Goal: Task Accomplishment & Management: Manage account settings

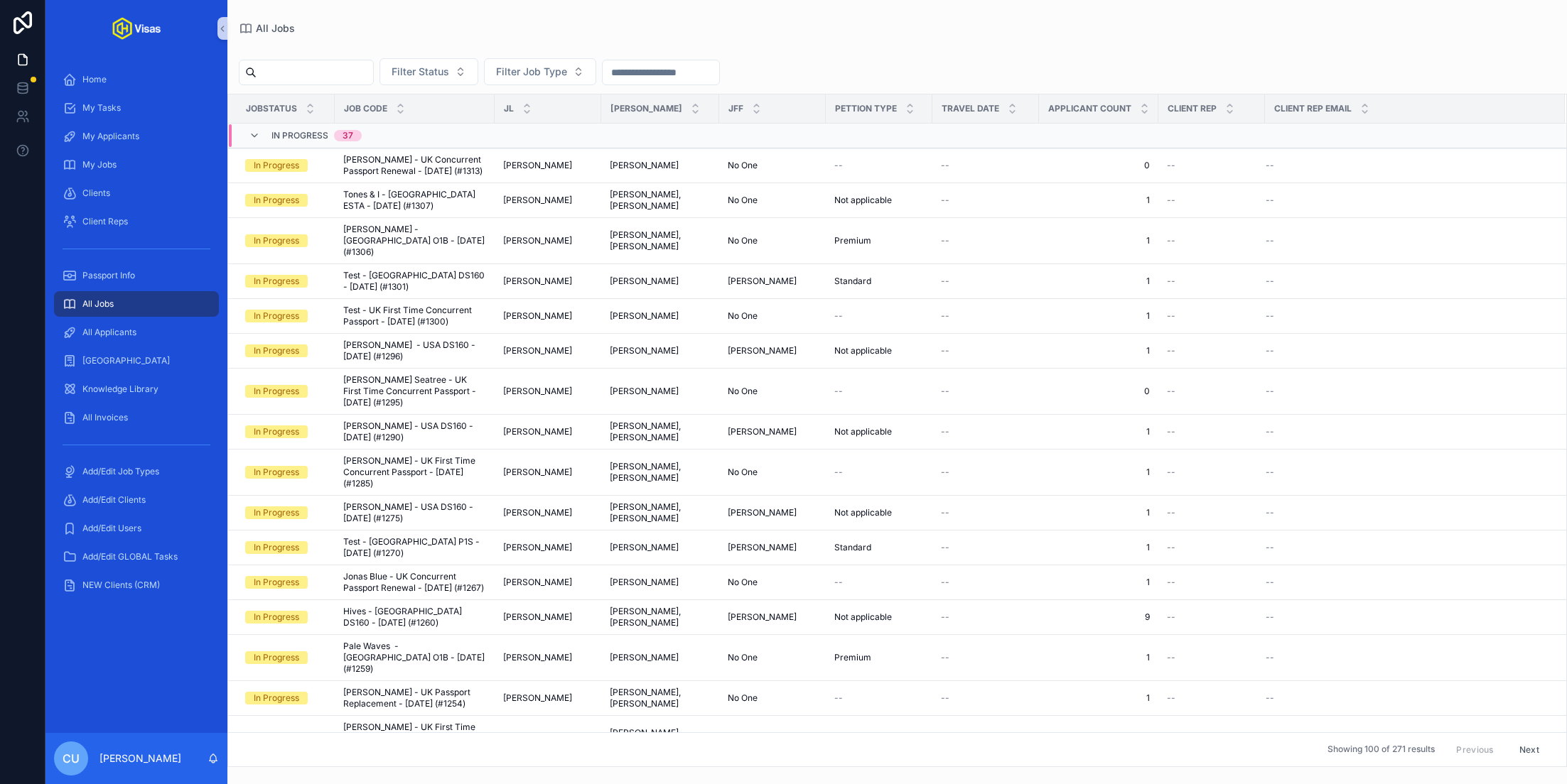
click at [331, 69] on input "scrollable content" at bounding box center [314, 73] width 116 height 20
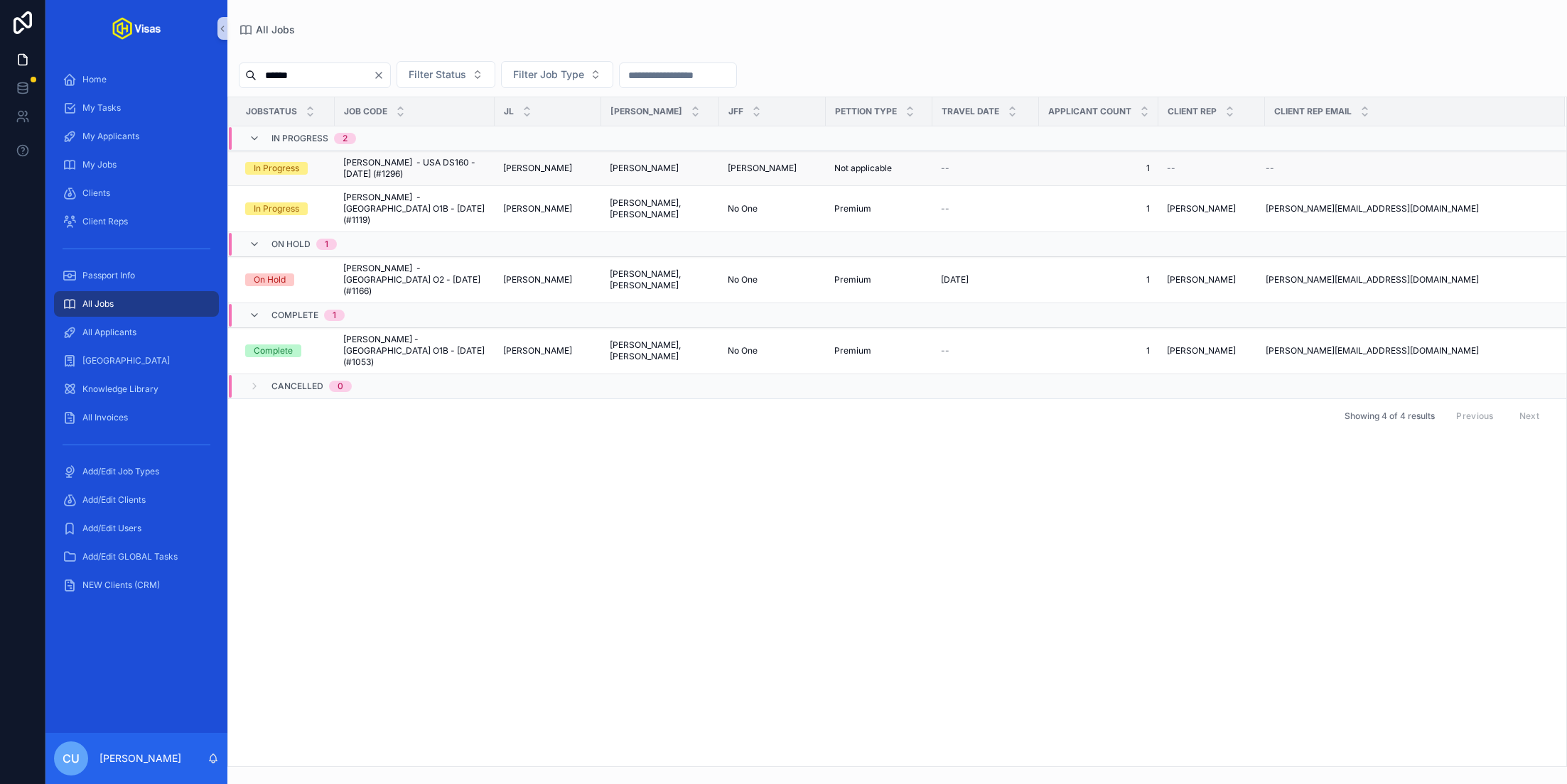
type input "******"
click at [453, 158] on span "[PERSON_NAME] - USA DS160 - [DATE] (#1296)" at bounding box center [415, 168] width 143 height 23
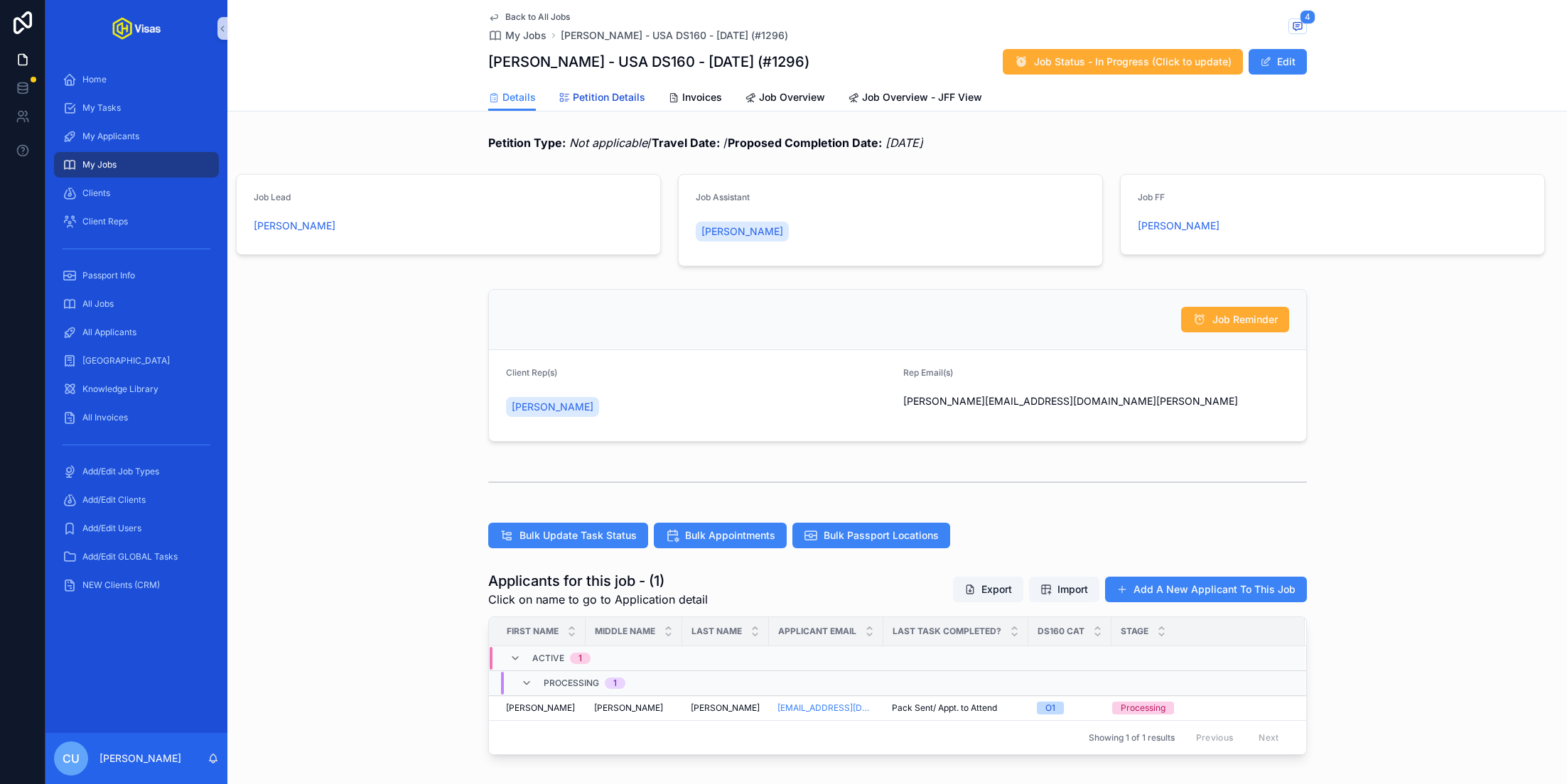
click at [581, 96] on span "Petition Details" at bounding box center [609, 97] width 72 height 14
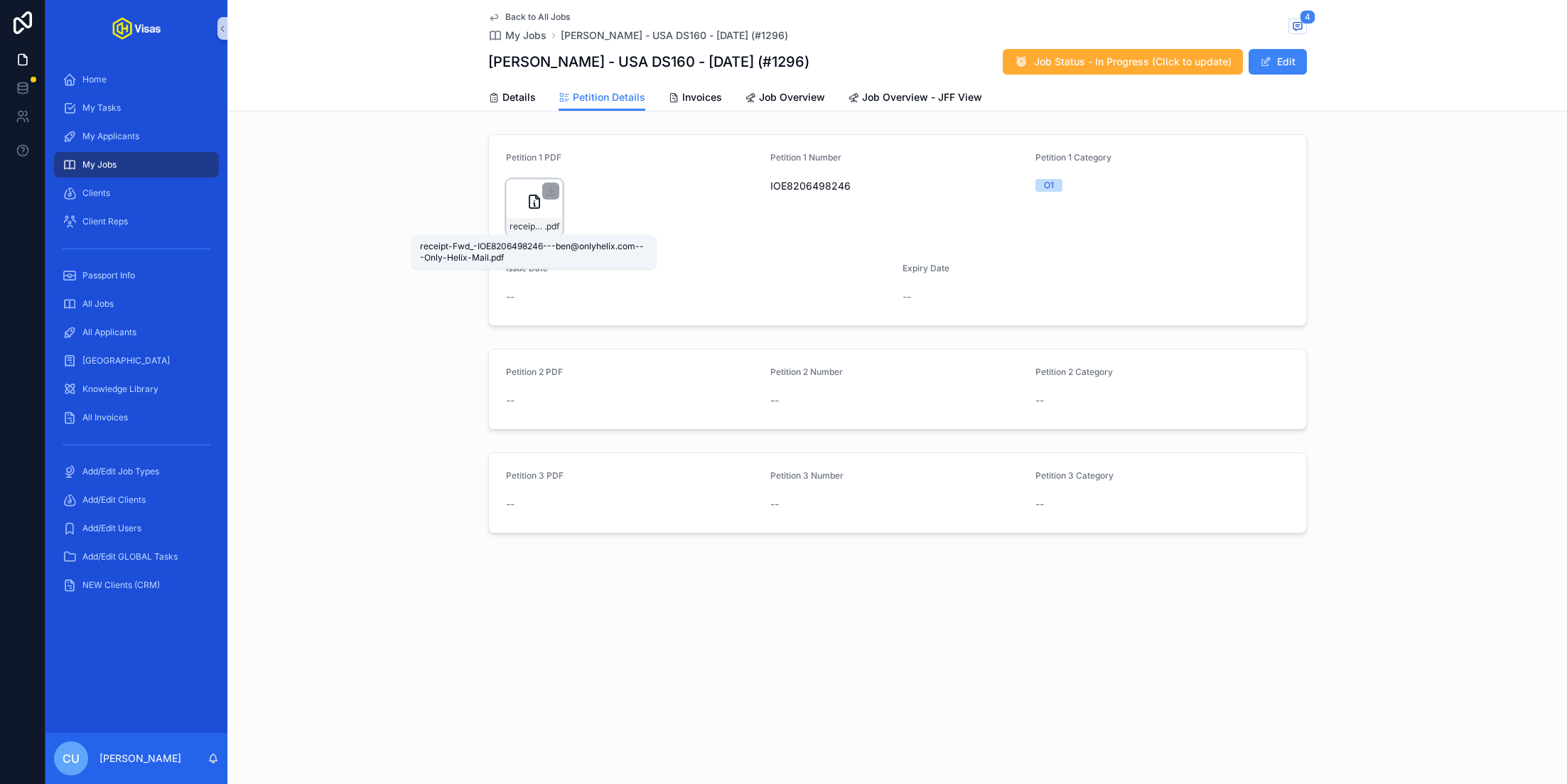
click at [523, 222] on span "receipt-Fwd_-IOE8206498246---ben@onlyhelix.com---Only-Helix-Mail" at bounding box center [526, 227] width 35 height 12
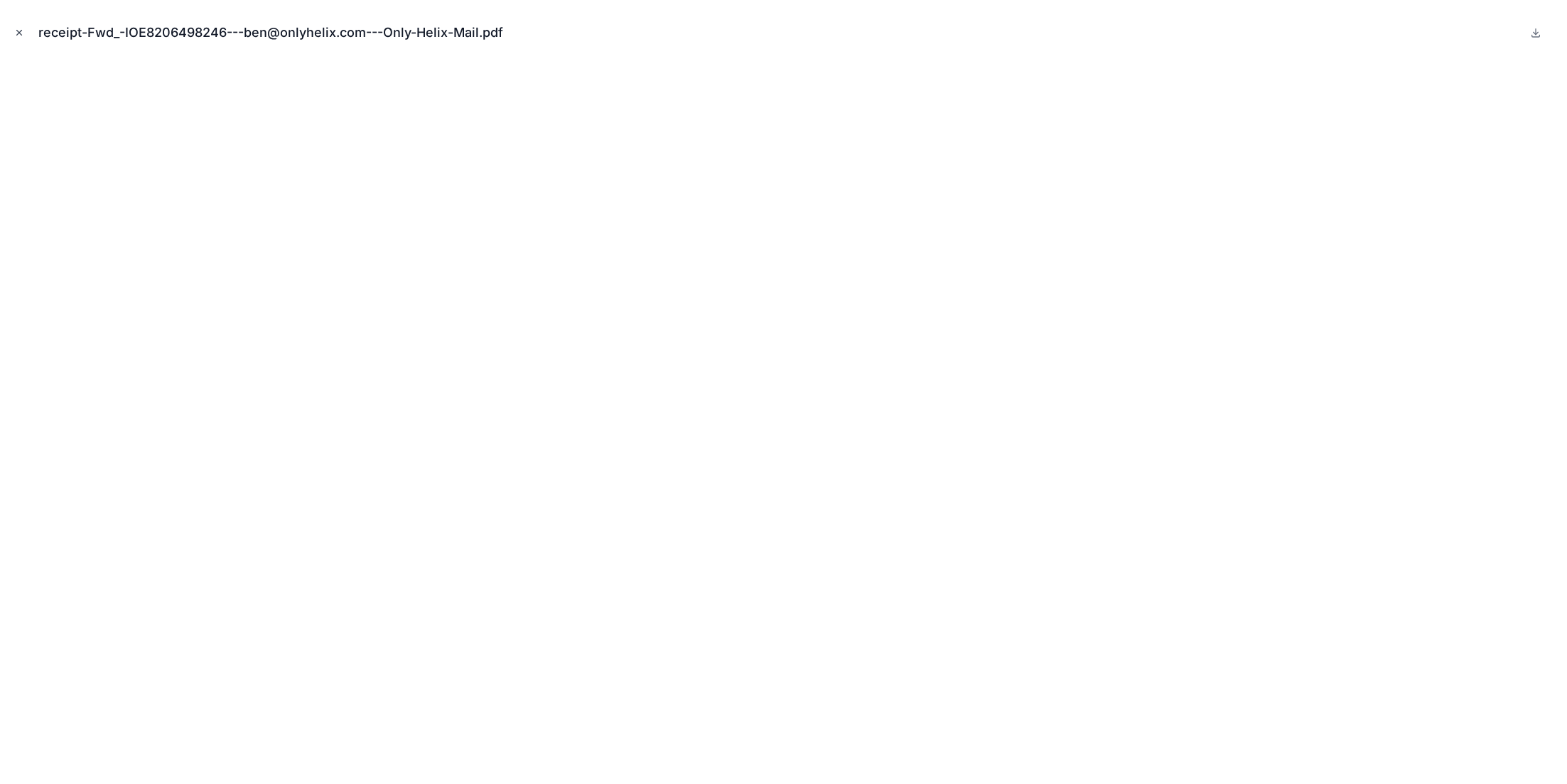
click at [23, 35] on icon "Close modal" at bounding box center [19, 33] width 10 height 10
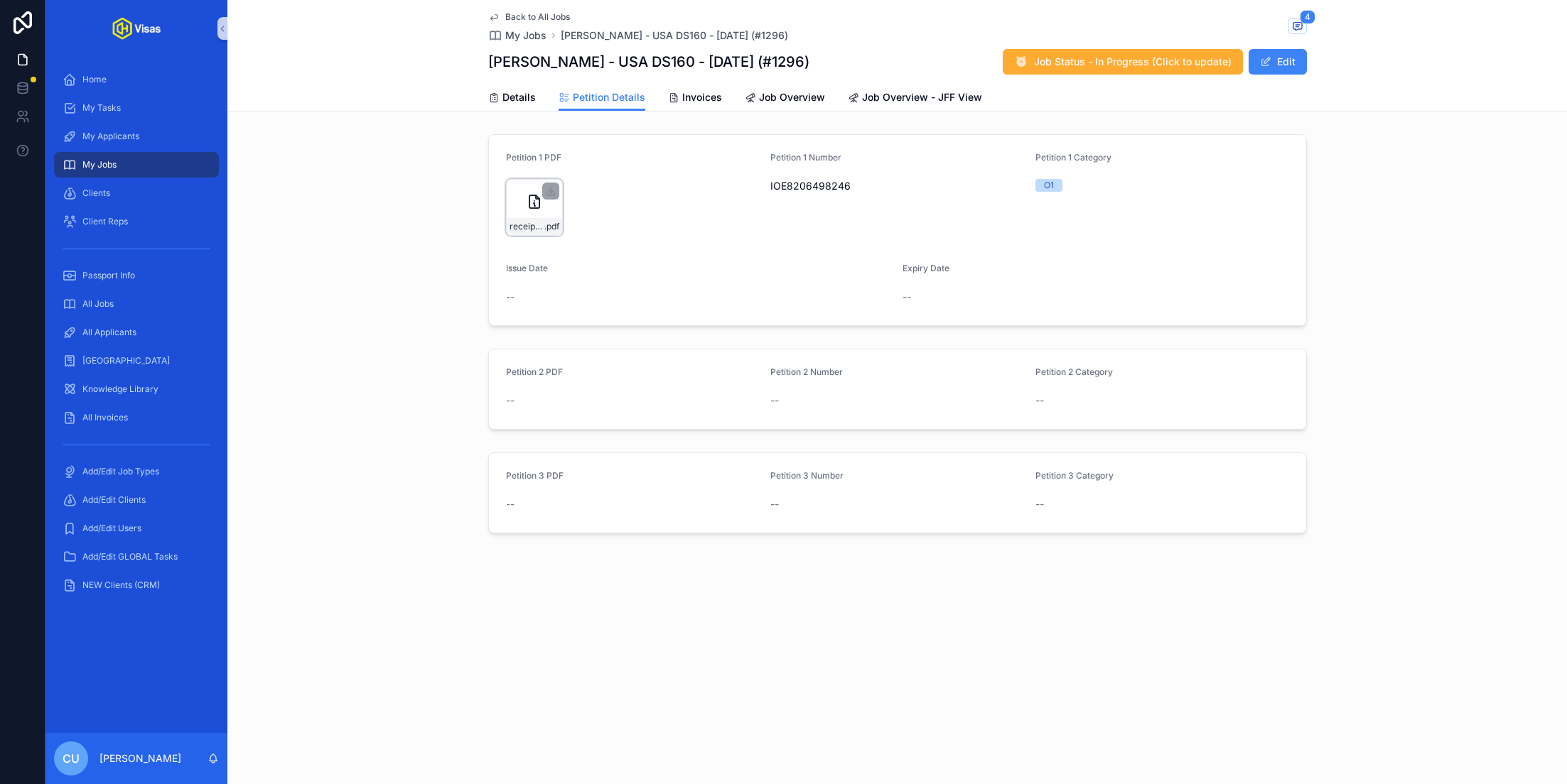
click at [516, 218] on div "receipt-Fwd_-IOE8206498246---ben@onlyhelix.com---Only-Helix-Mail .pdf" at bounding box center [533, 227] width 55 height 17
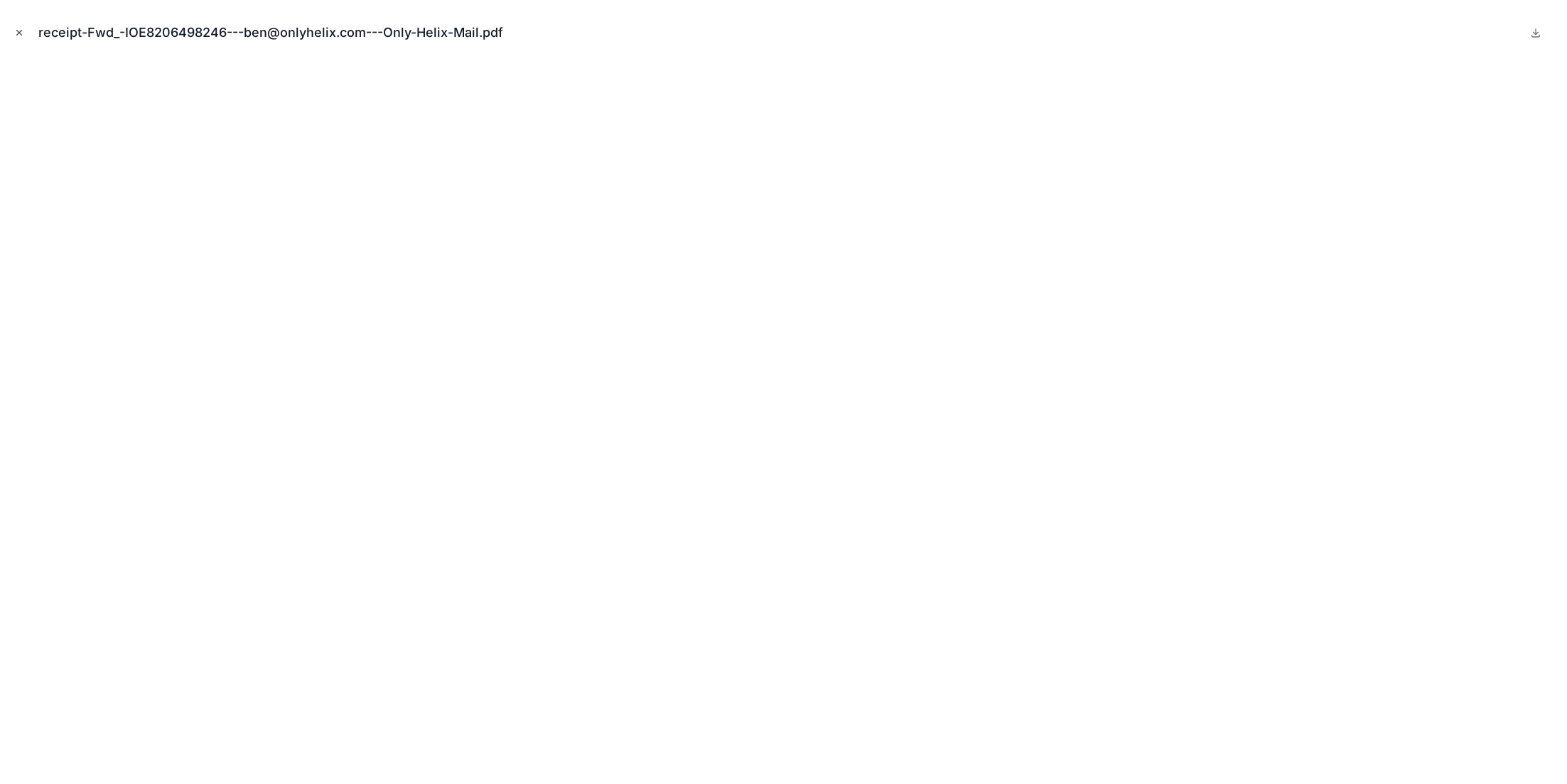
click at [16, 33] on icon "Close modal" at bounding box center [19, 33] width 10 height 10
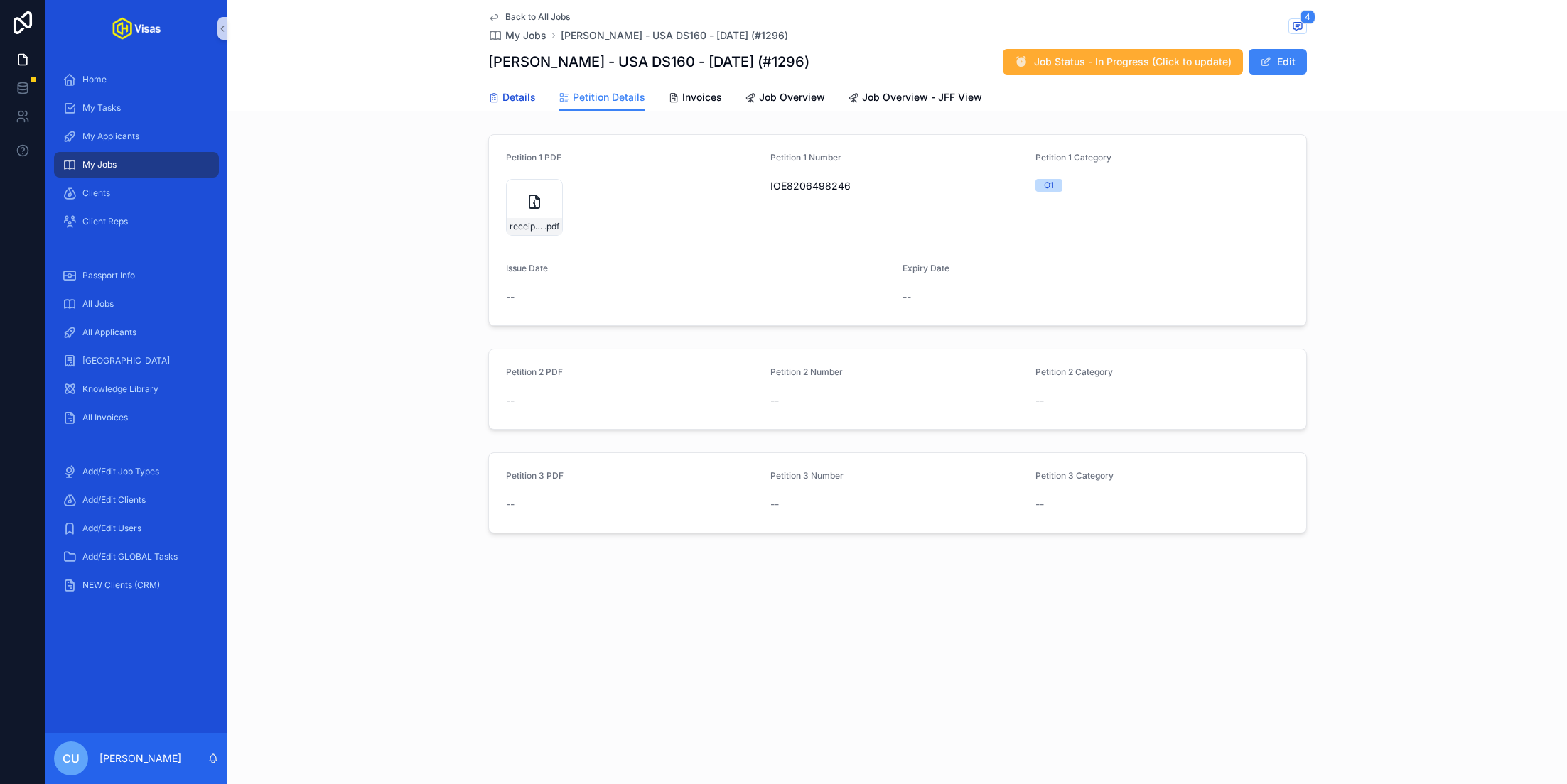
click at [513, 101] on span "Details" at bounding box center [519, 97] width 33 height 14
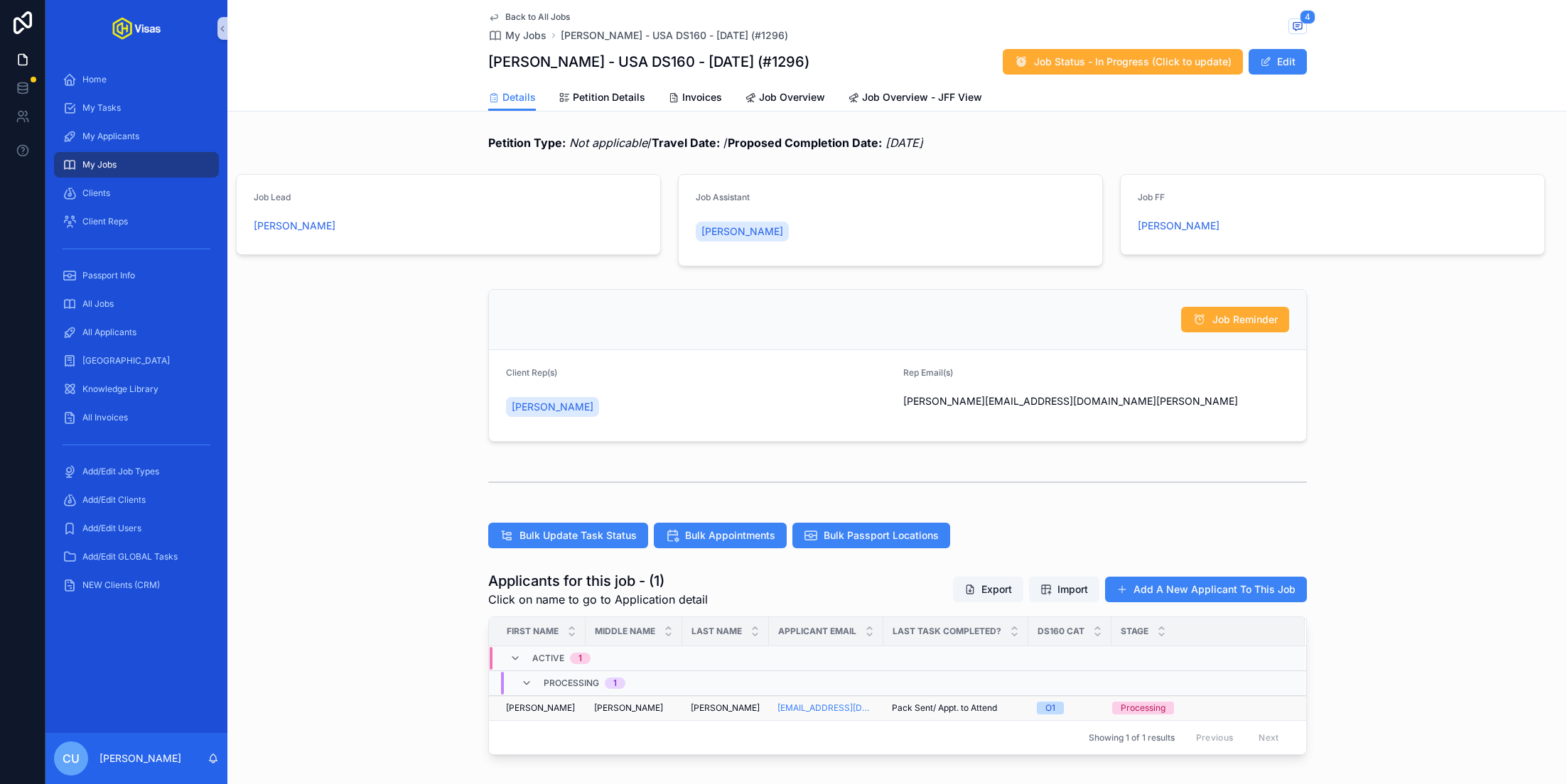
click at [551, 707] on div "[PERSON_NAME]" at bounding box center [542, 708] width 71 height 12
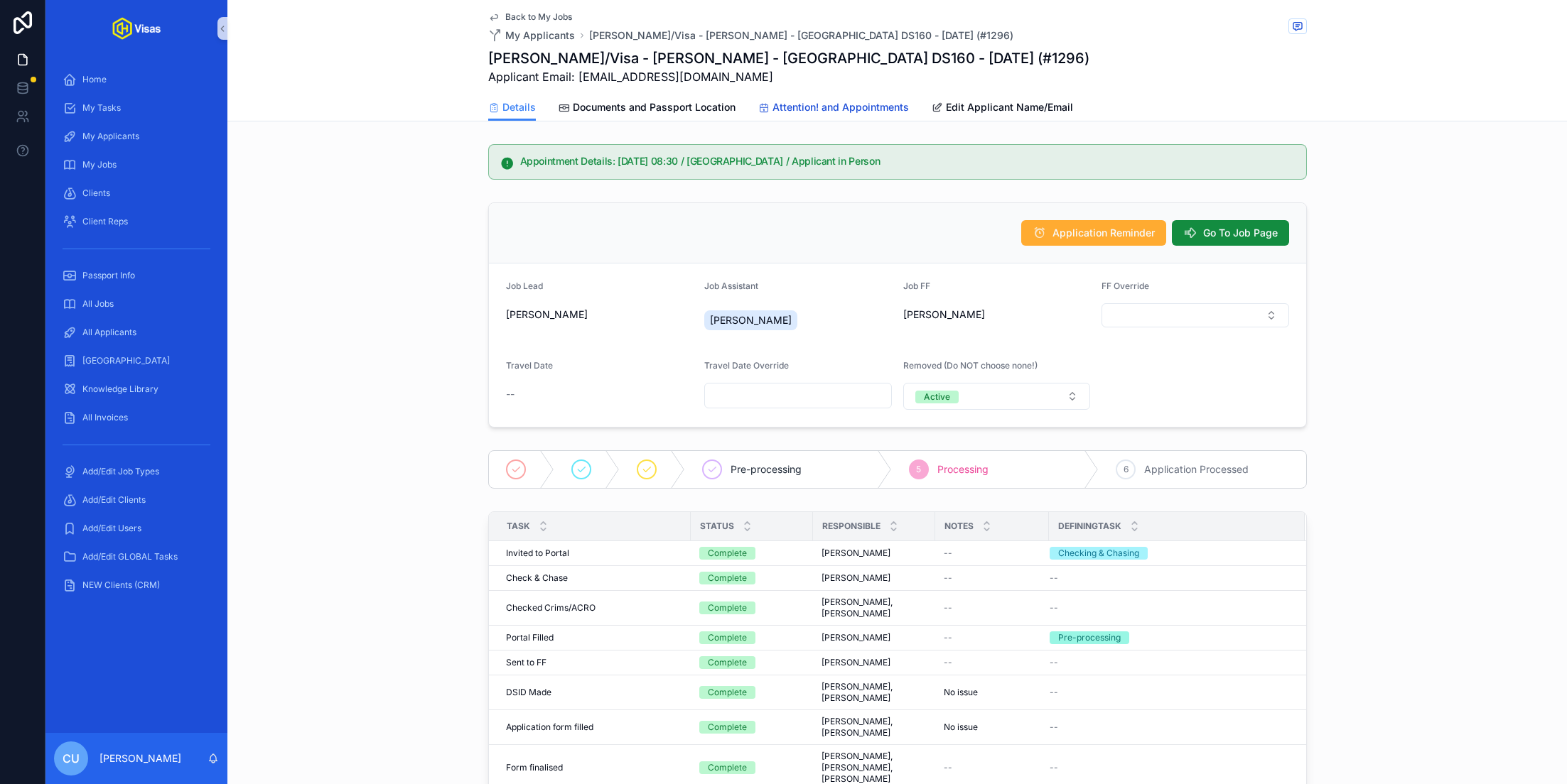
click at [787, 101] on span "Attention! and Appointments" at bounding box center [841, 107] width 137 height 14
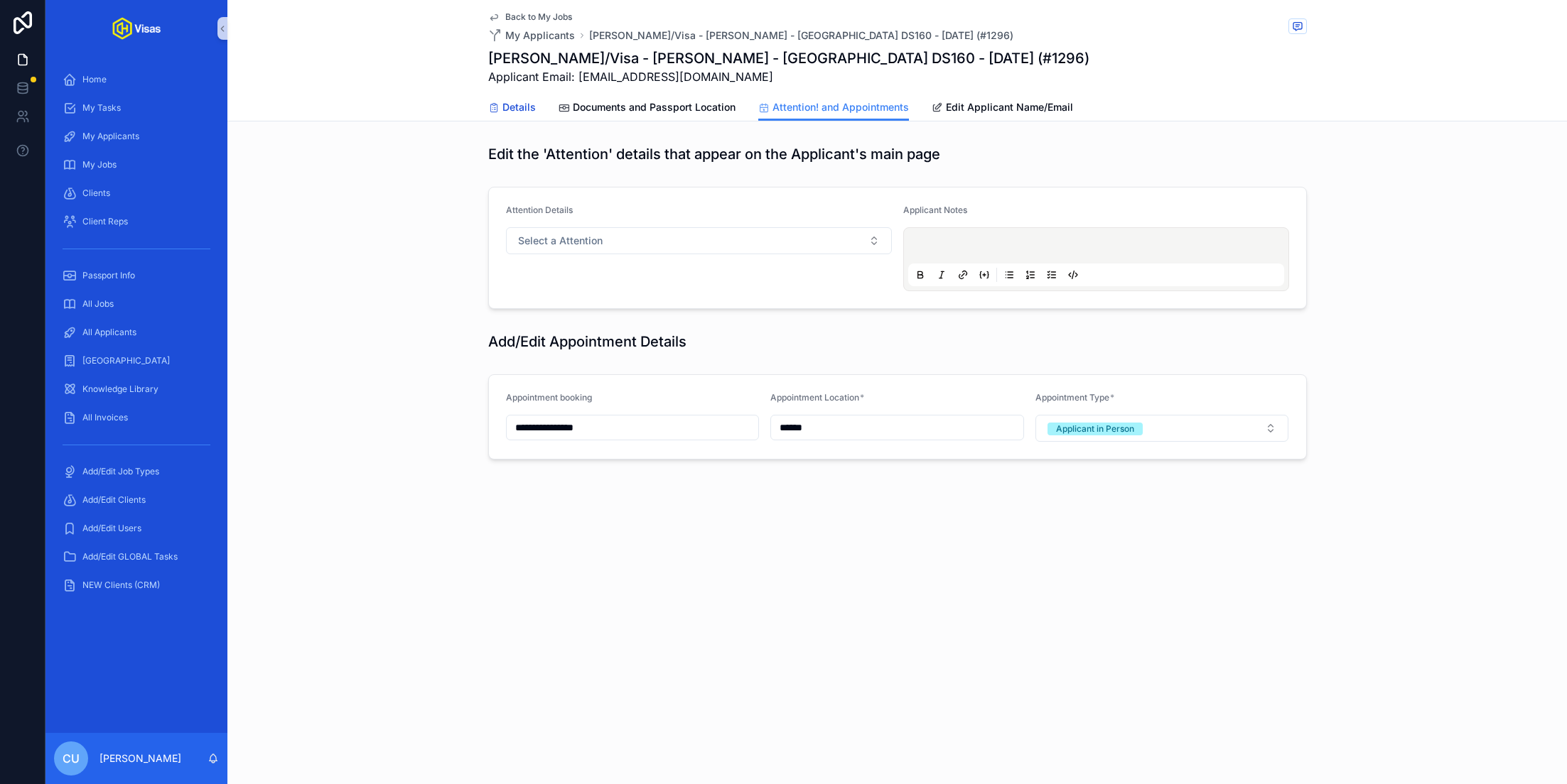
click at [514, 106] on span "Details" at bounding box center [519, 107] width 33 height 14
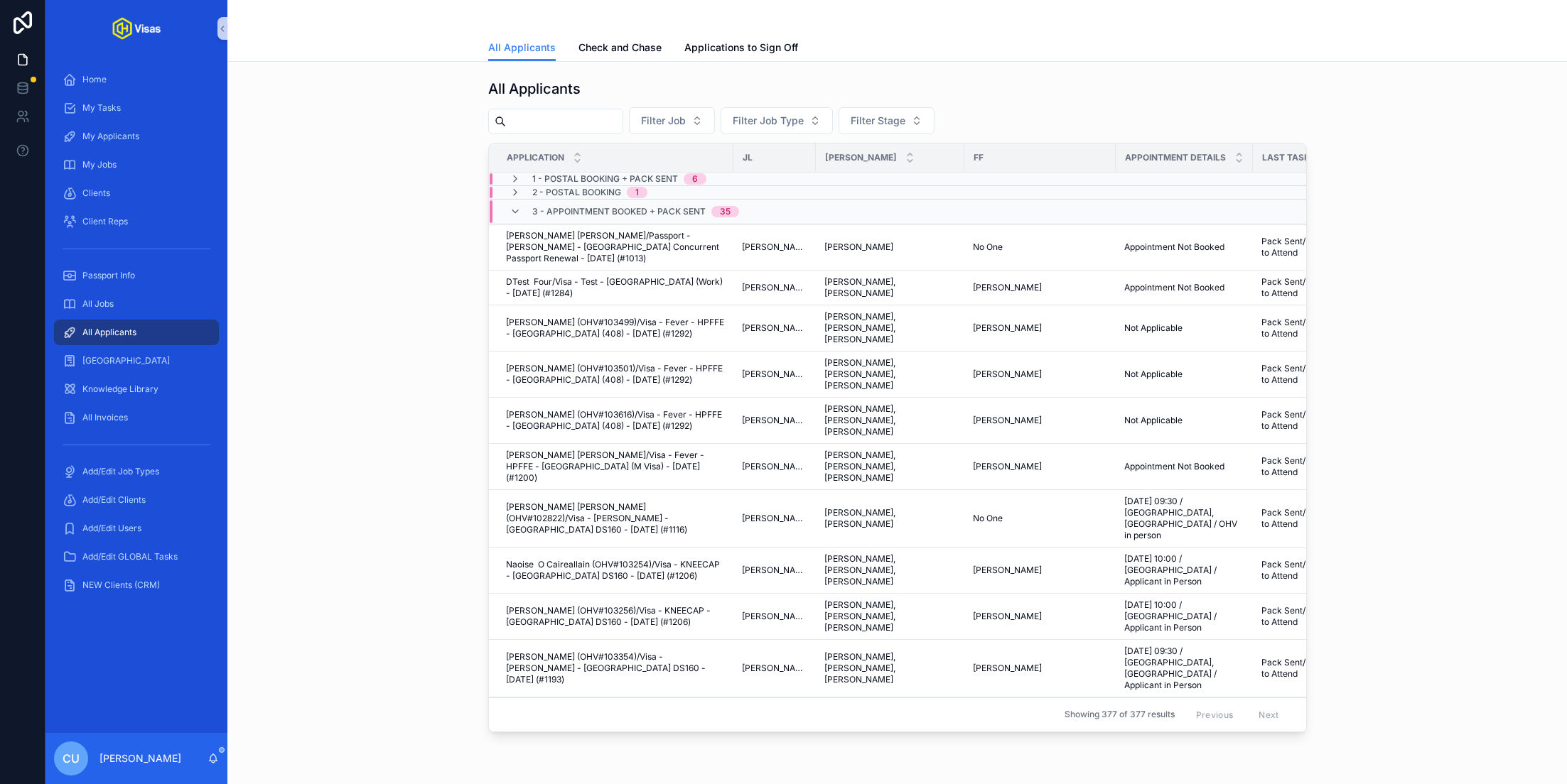
click at [333, 283] on div "All Applicants Filter Job Filter Job Type Filter Stage Application JL JA FF App…" at bounding box center [897, 405] width 1317 height 665
click at [106, 304] on span "All Jobs" at bounding box center [98, 304] width 31 height 12
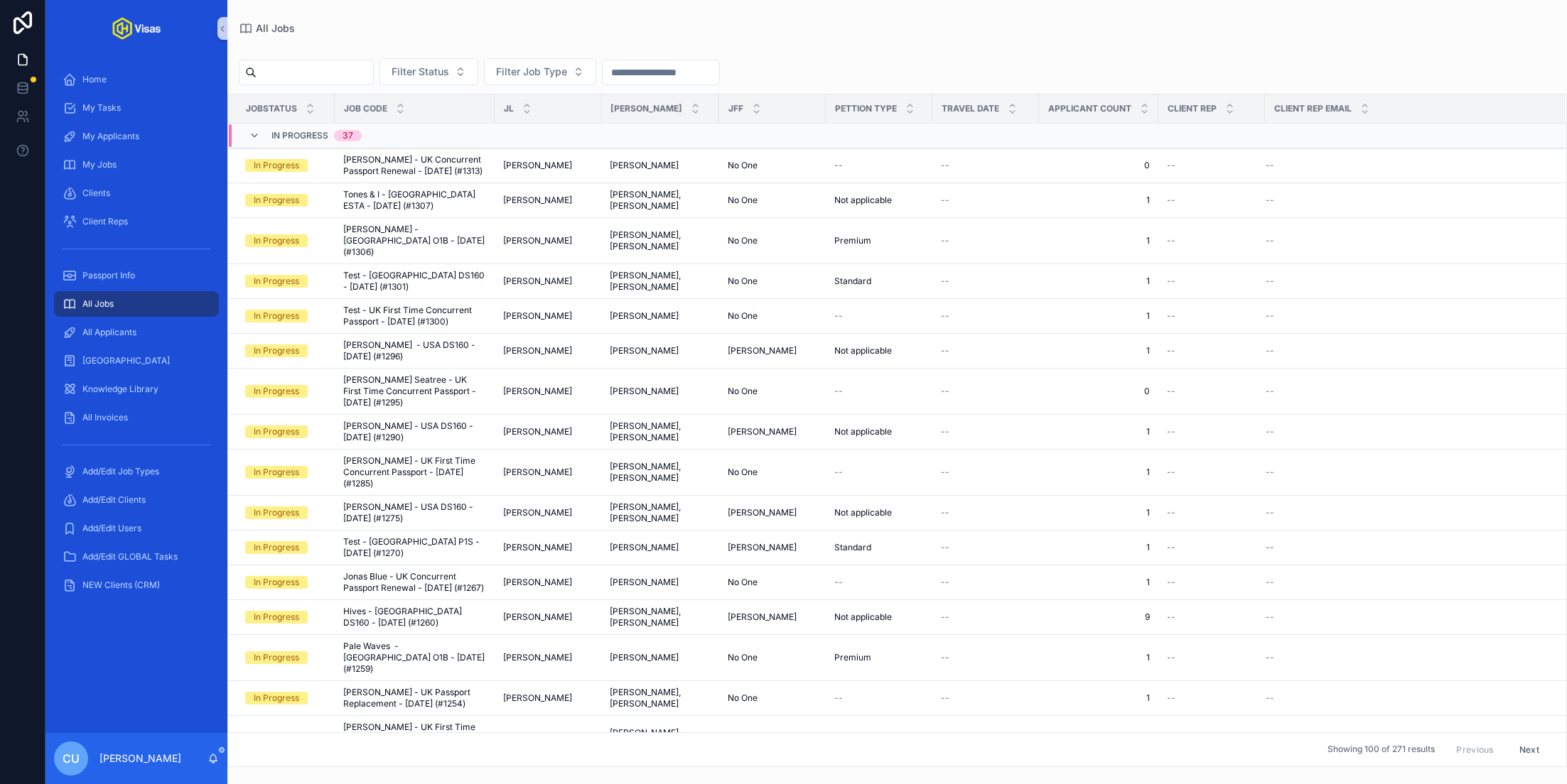
click at [346, 68] on input "scrollable content" at bounding box center [314, 73] width 116 height 20
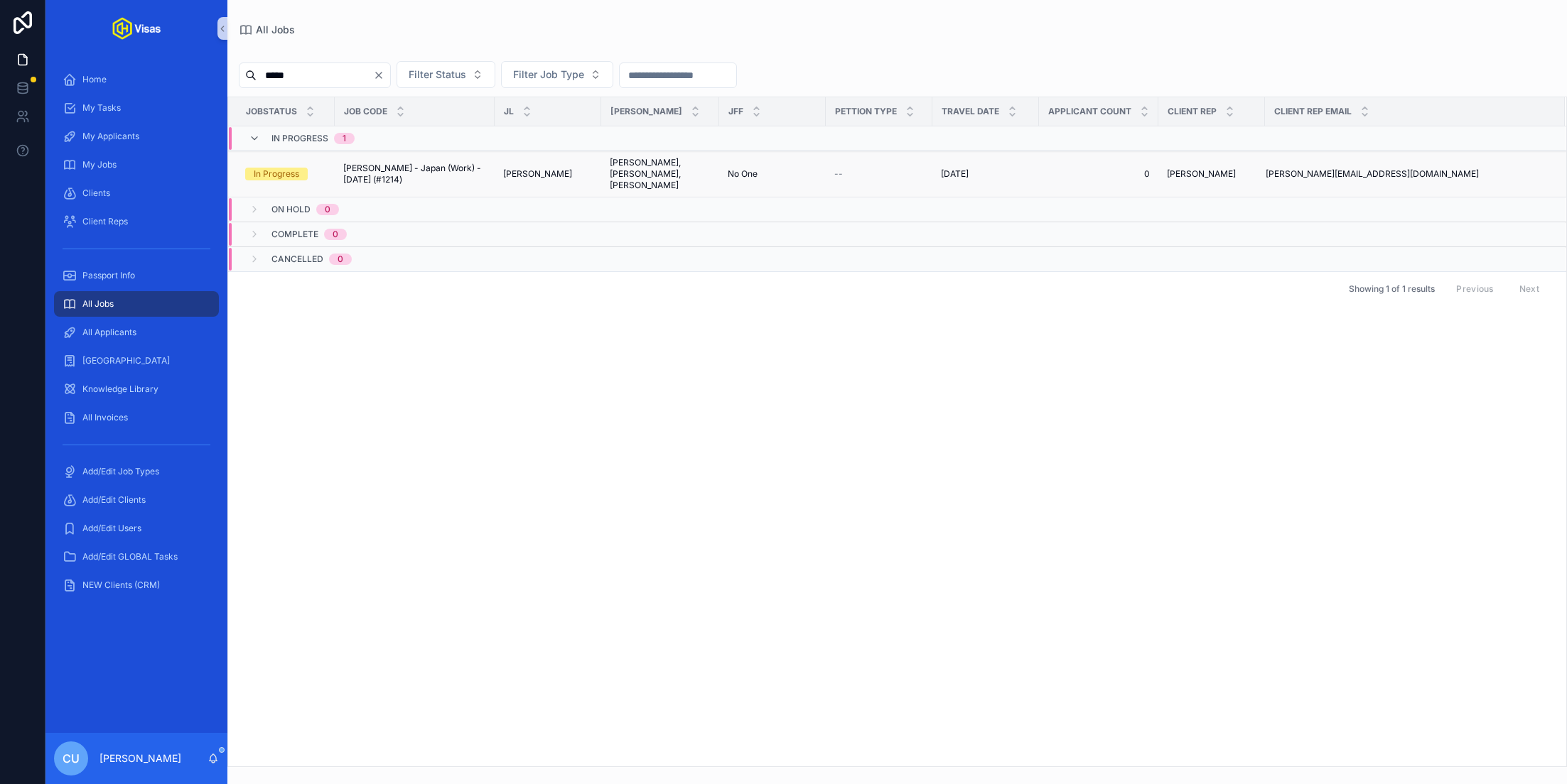
type input "*****"
click at [374, 172] on span "ANGIE MCMAHON - Japan (Work) - Jun/25 (#1214)" at bounding box center [415, 174] width 143 height 23
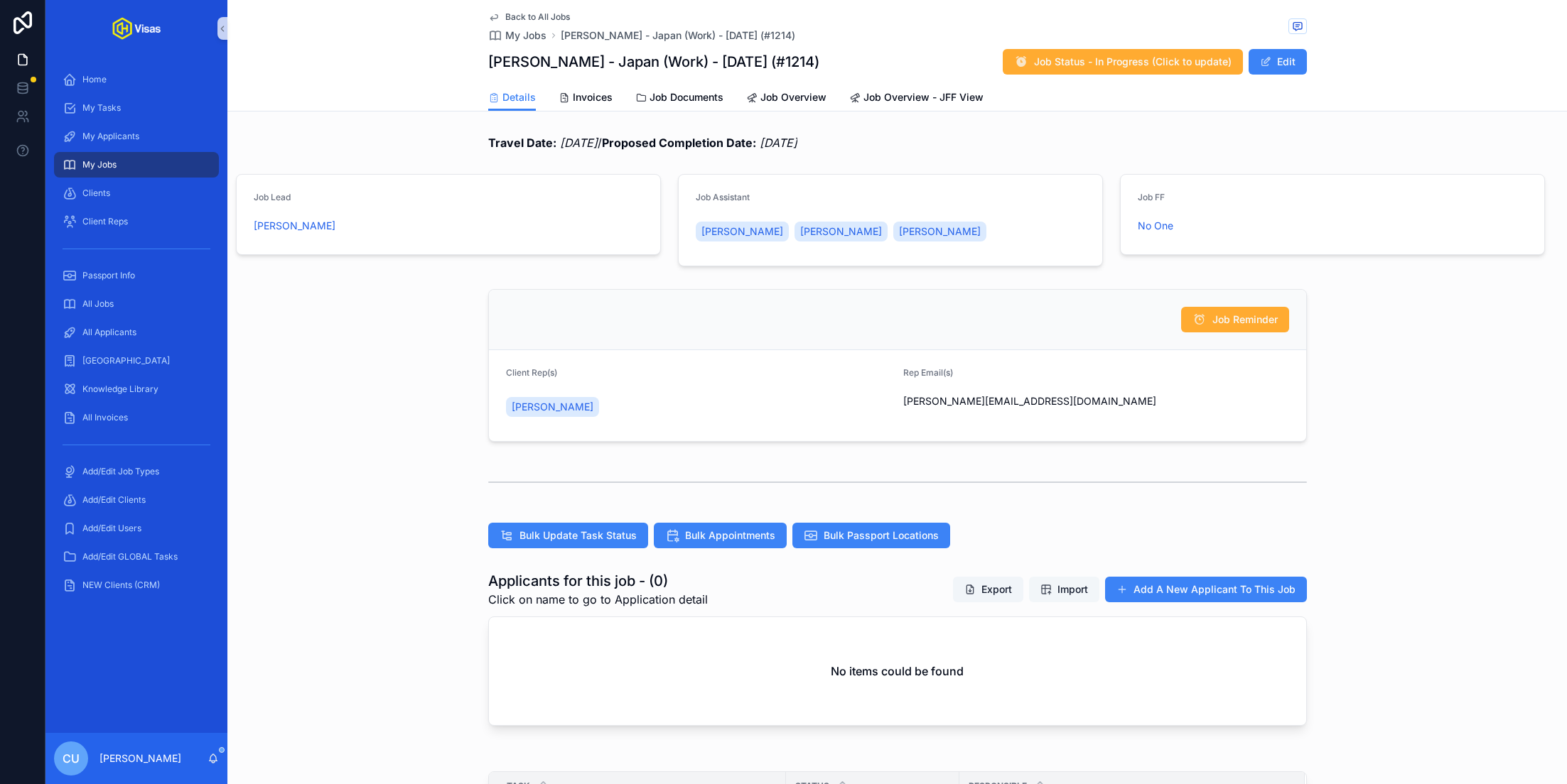
click at [1063, 592] on span "Import" at bounding box center [1072, 589] width 30 height 14
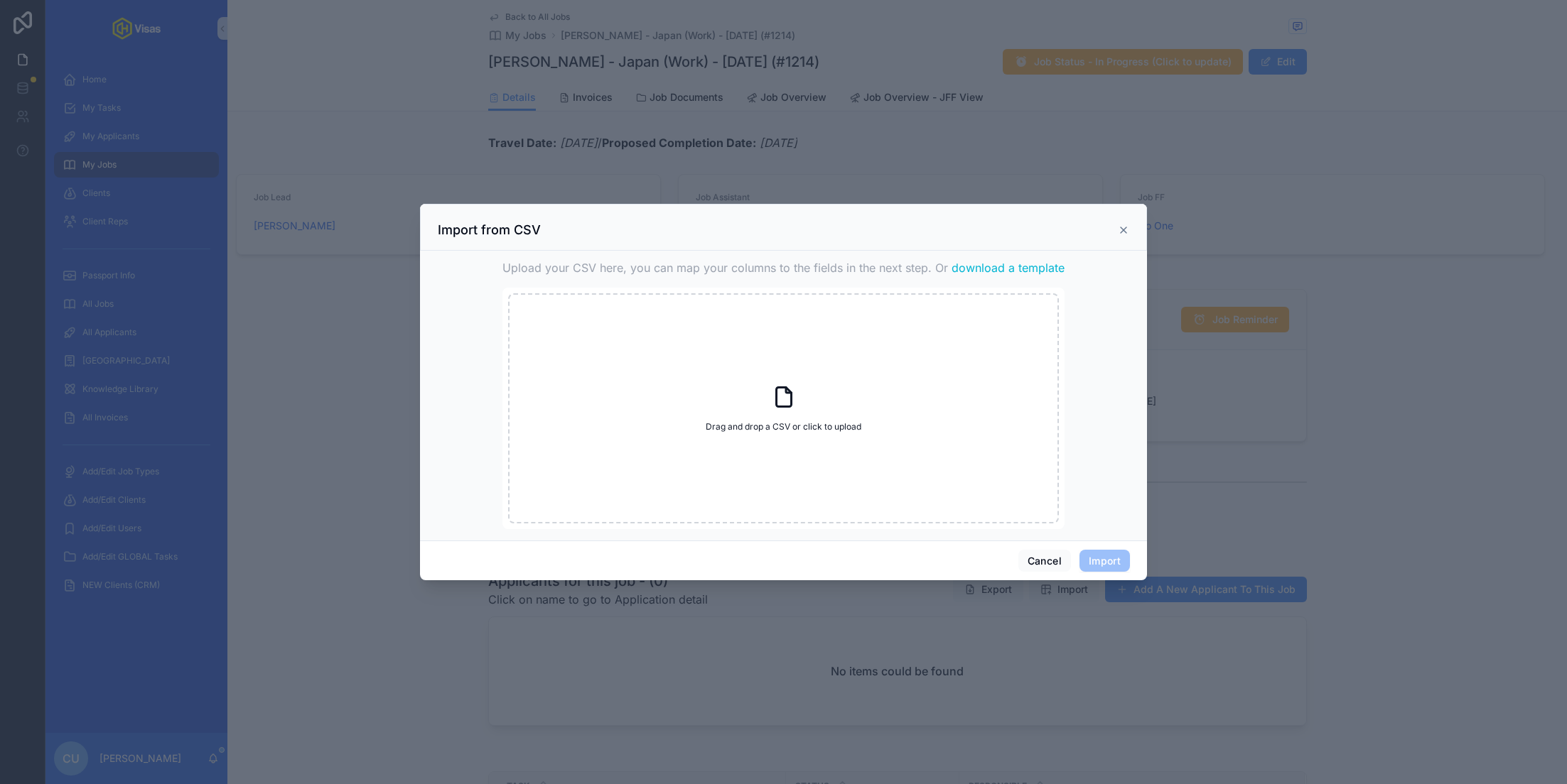
click at [990, 271] on span "download a template" at bounding box center [1008, 268] width 113 height 17
click at [874, 145] on div "scrollable content" at bounding box center [784, 392] width 1567 height 784
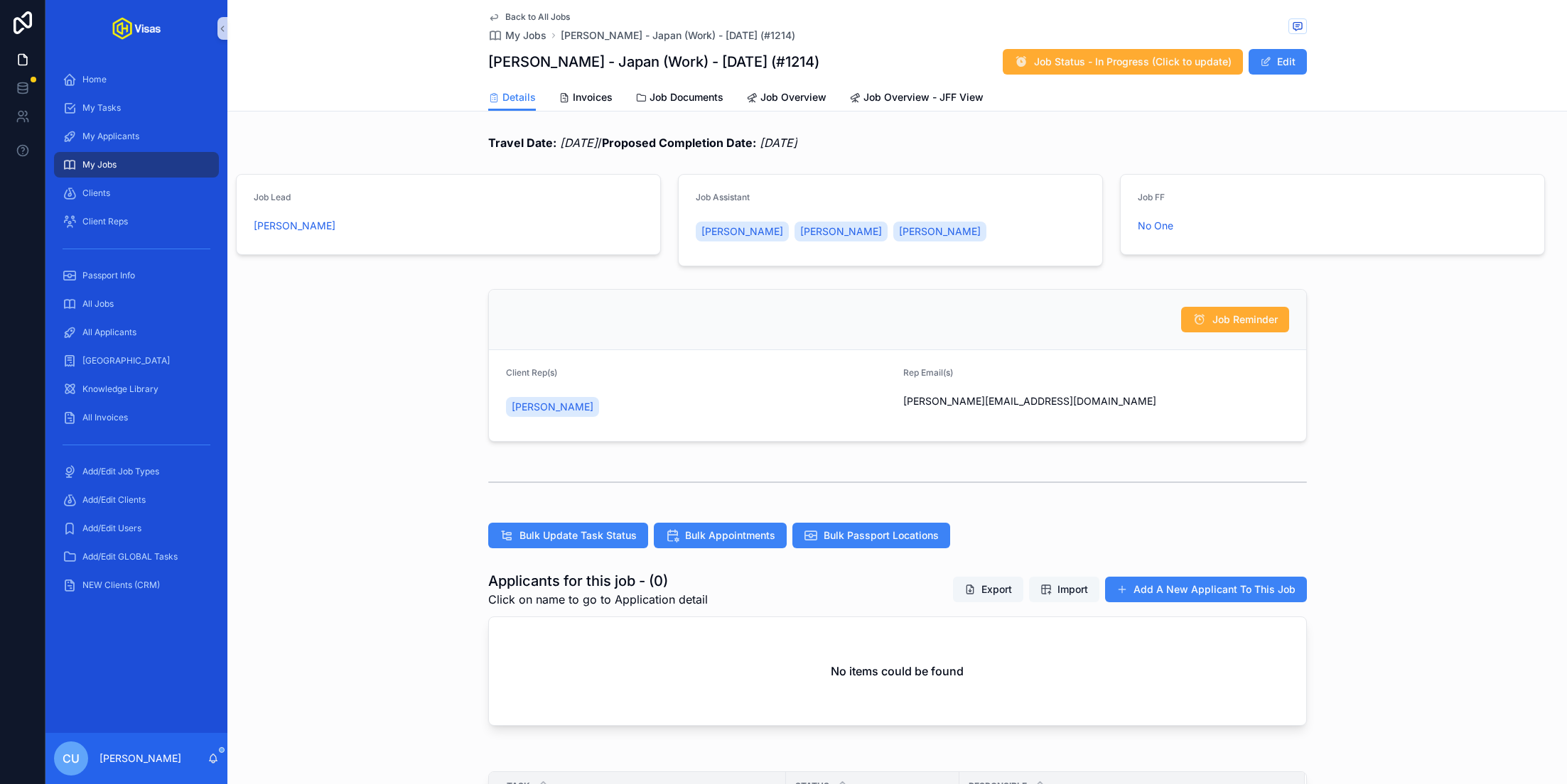
click at [1062, 583] on span "Import" at bounding box center [1072, 589] width 30 height 14
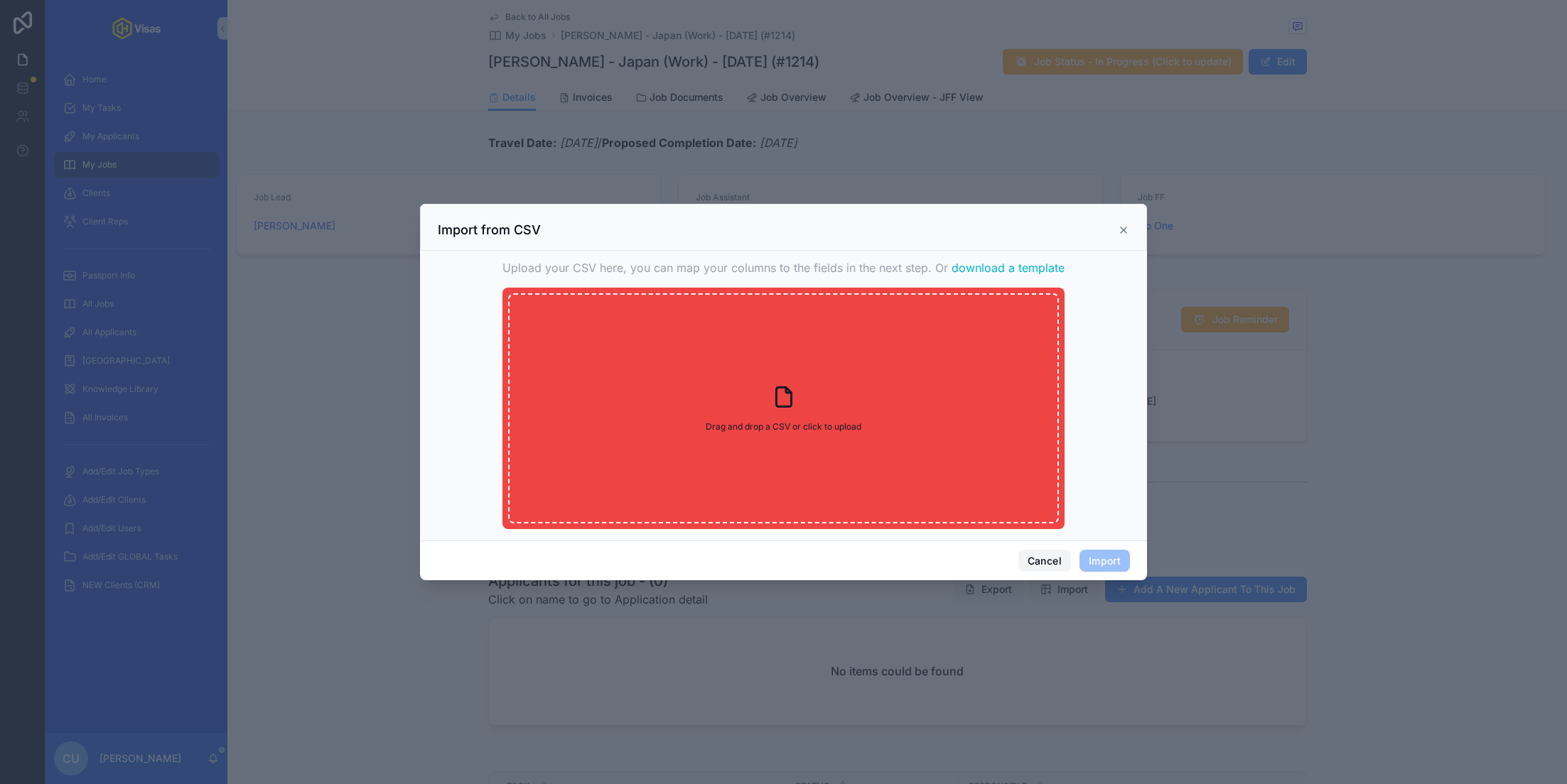
click at [1041, 564] on button "Cancel" at bounding box center [1044, 560] width 53 height 23
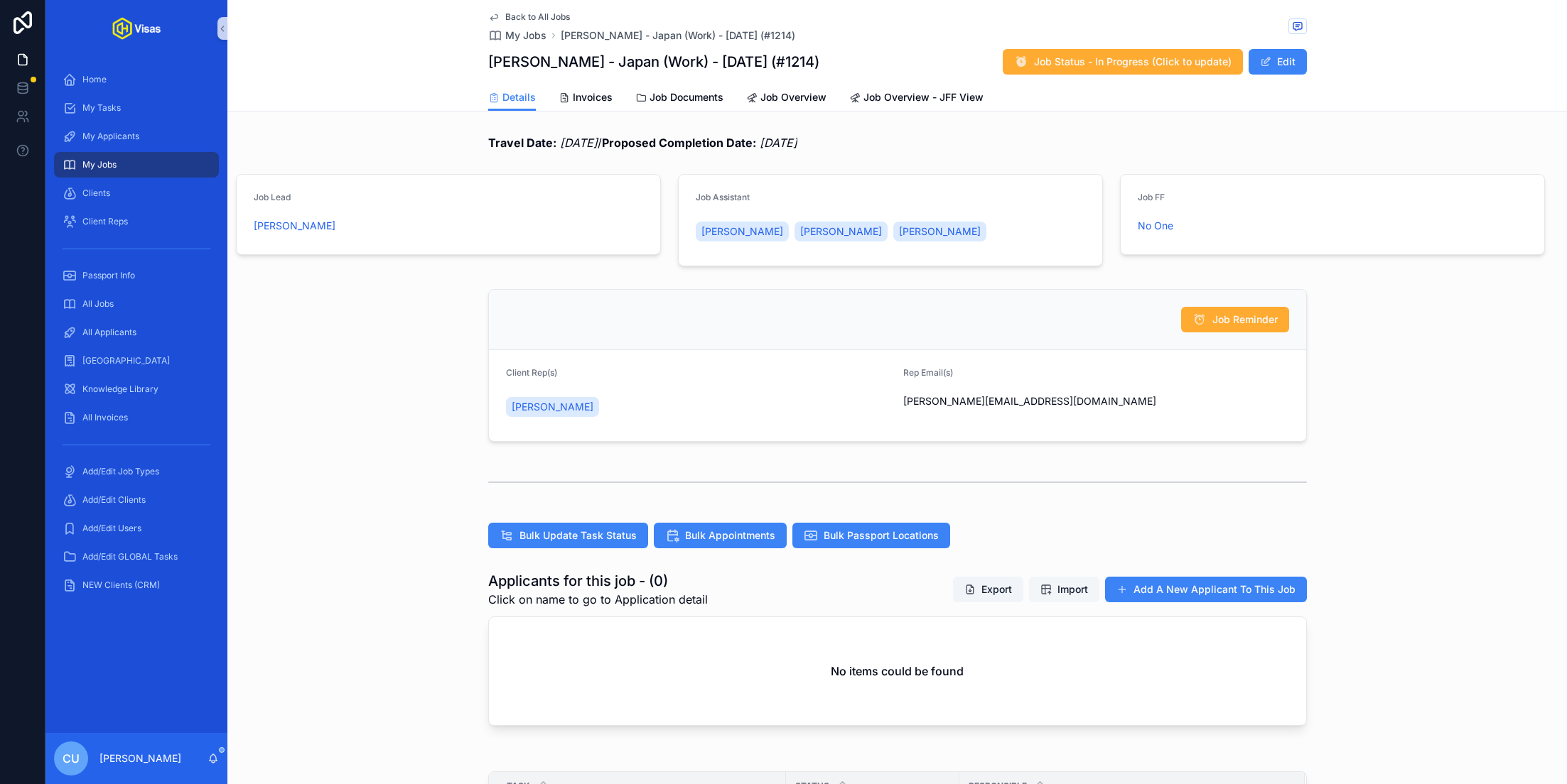
click at [1072, 584] on span "Import" at bounding box center [1072, 589] width 30 height 14
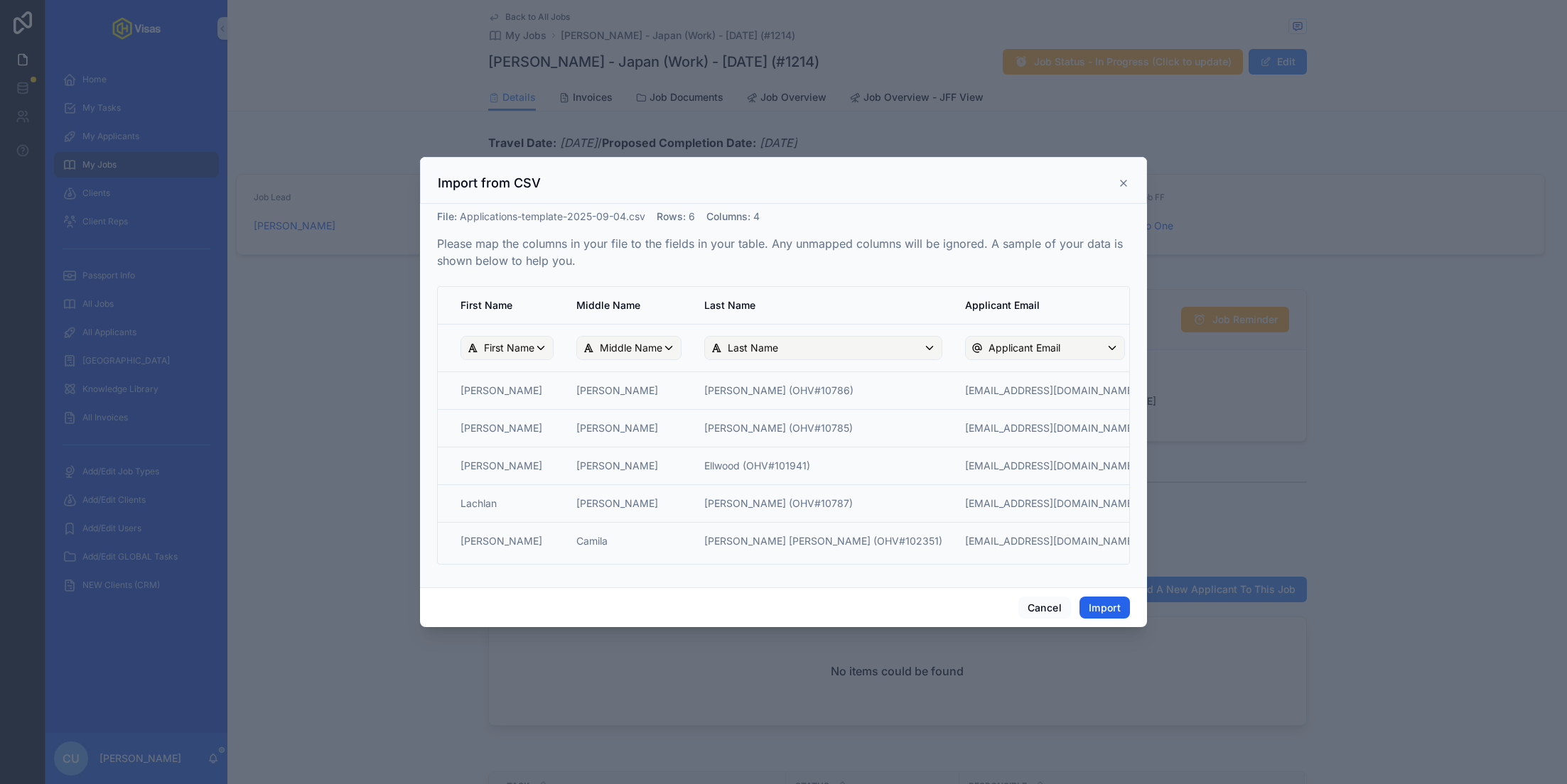
click at [1110, 606] on button "Import" at bounding box center [1104, 608] width 50 height 23
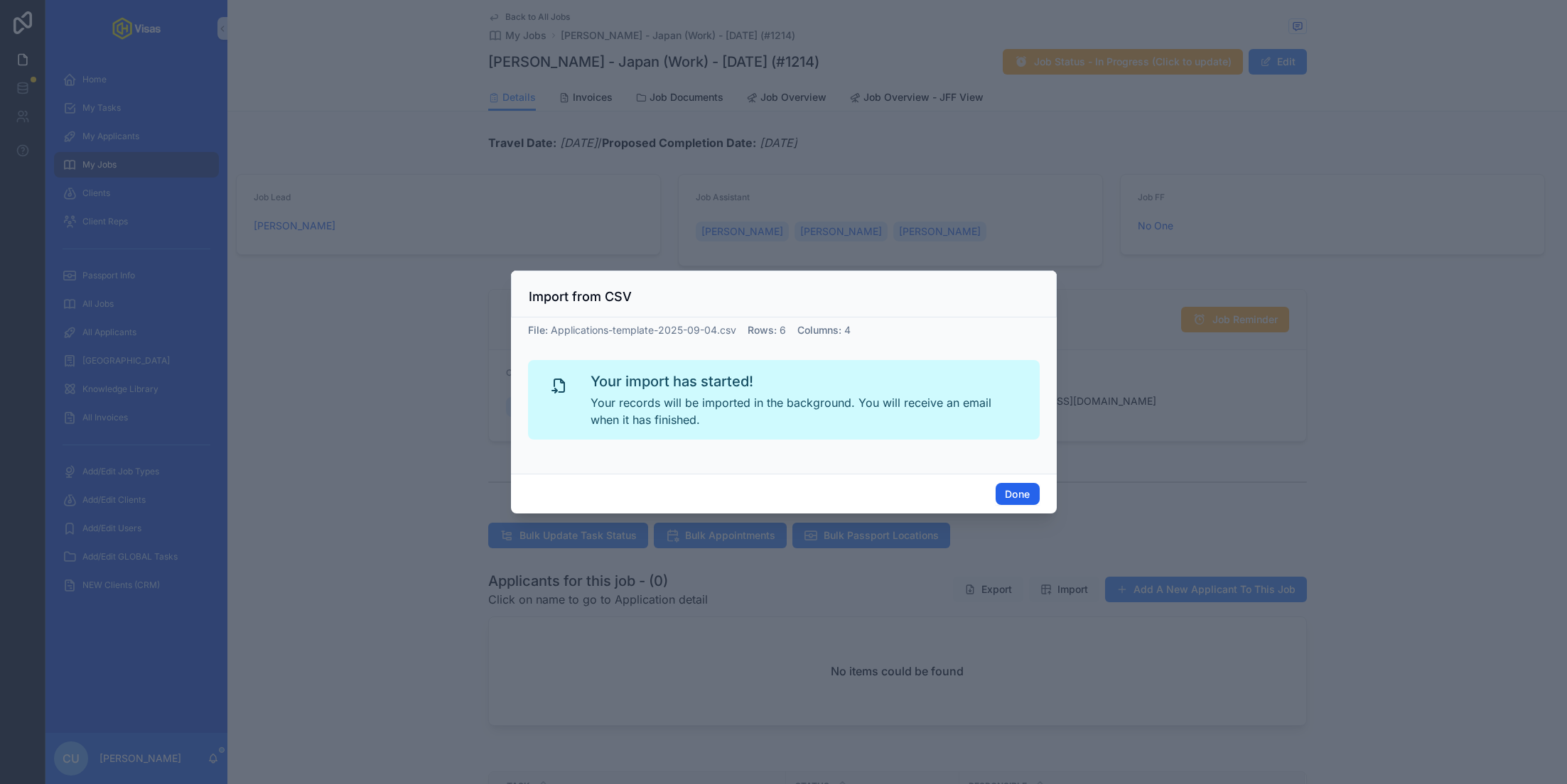
click at [1017, 499] on button "Done" at bounding box center [1017, 494] width 43 height 23
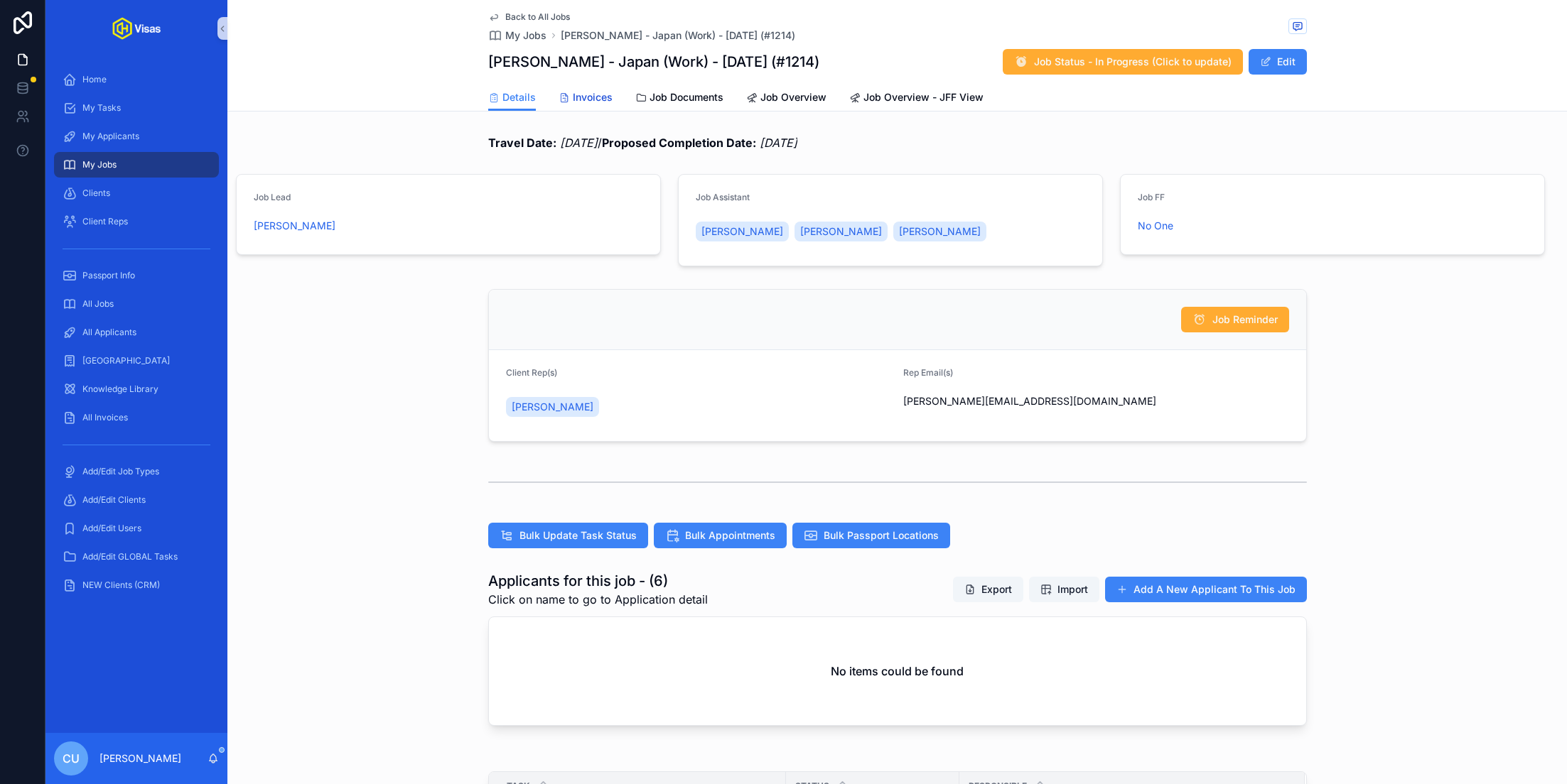
click at [599, 105] on link "Invoices" at bounding box center [585, 99] width 54 height 29
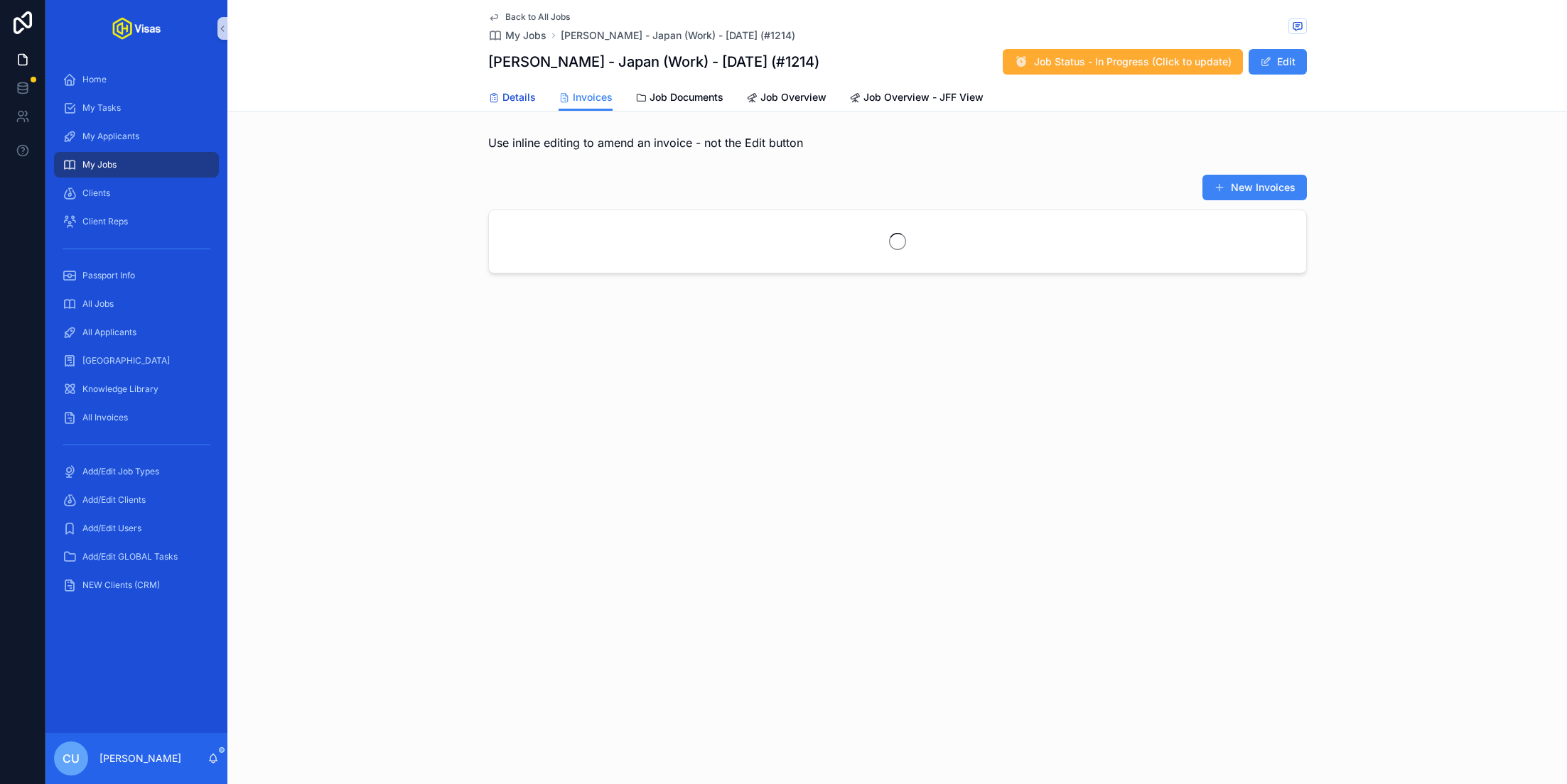
click at [506, 95] on span "Details" at bounding box center [519, 97] width 33 height 14
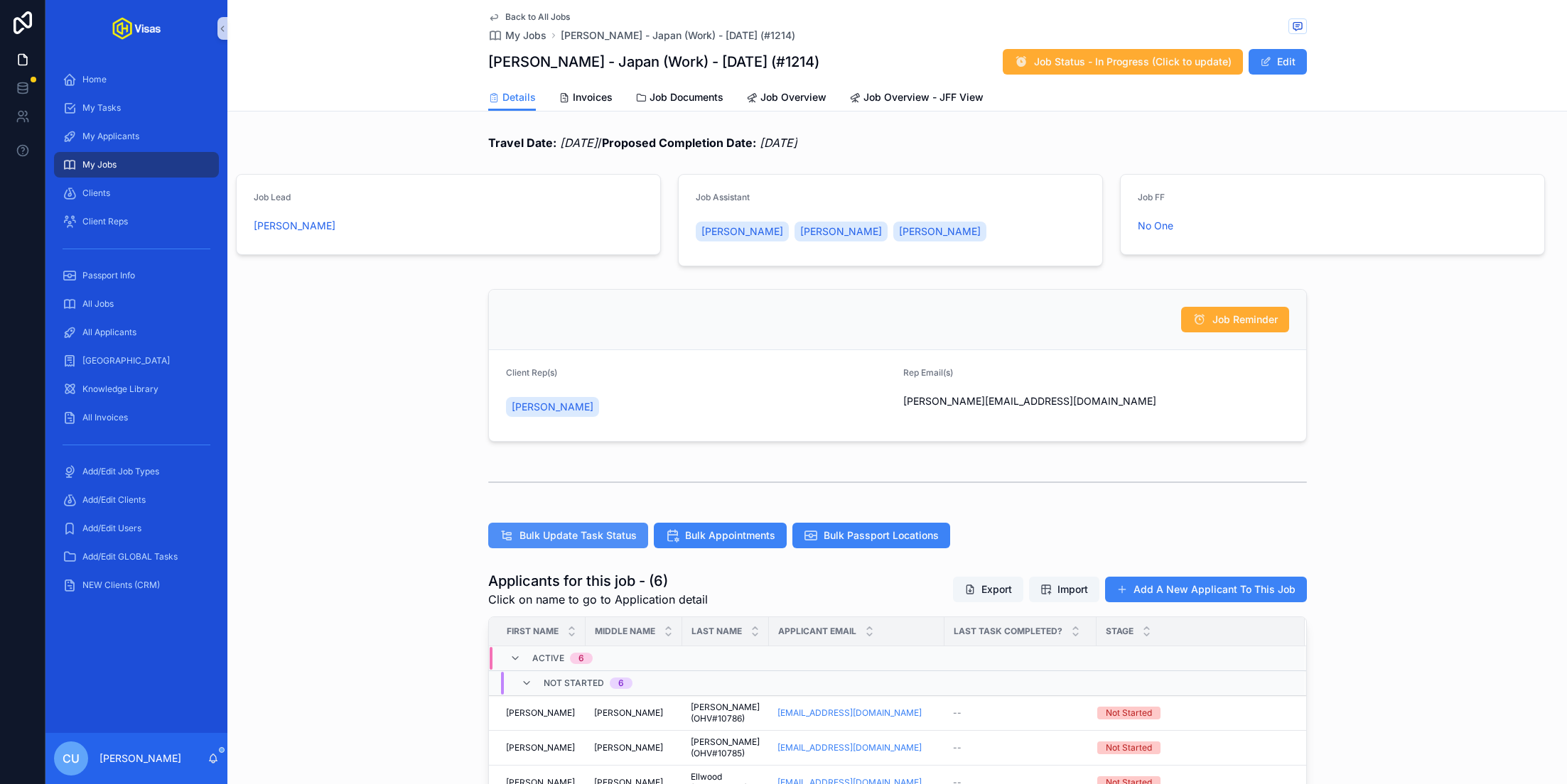
click at [616, 534] on span "Bulk Update Task Status" at bounding box center [578, 536] width 117 height 14
click at [587, 532] on span "Bulk Update Task Status" at bounding box center [578, 536] width 117 height 14
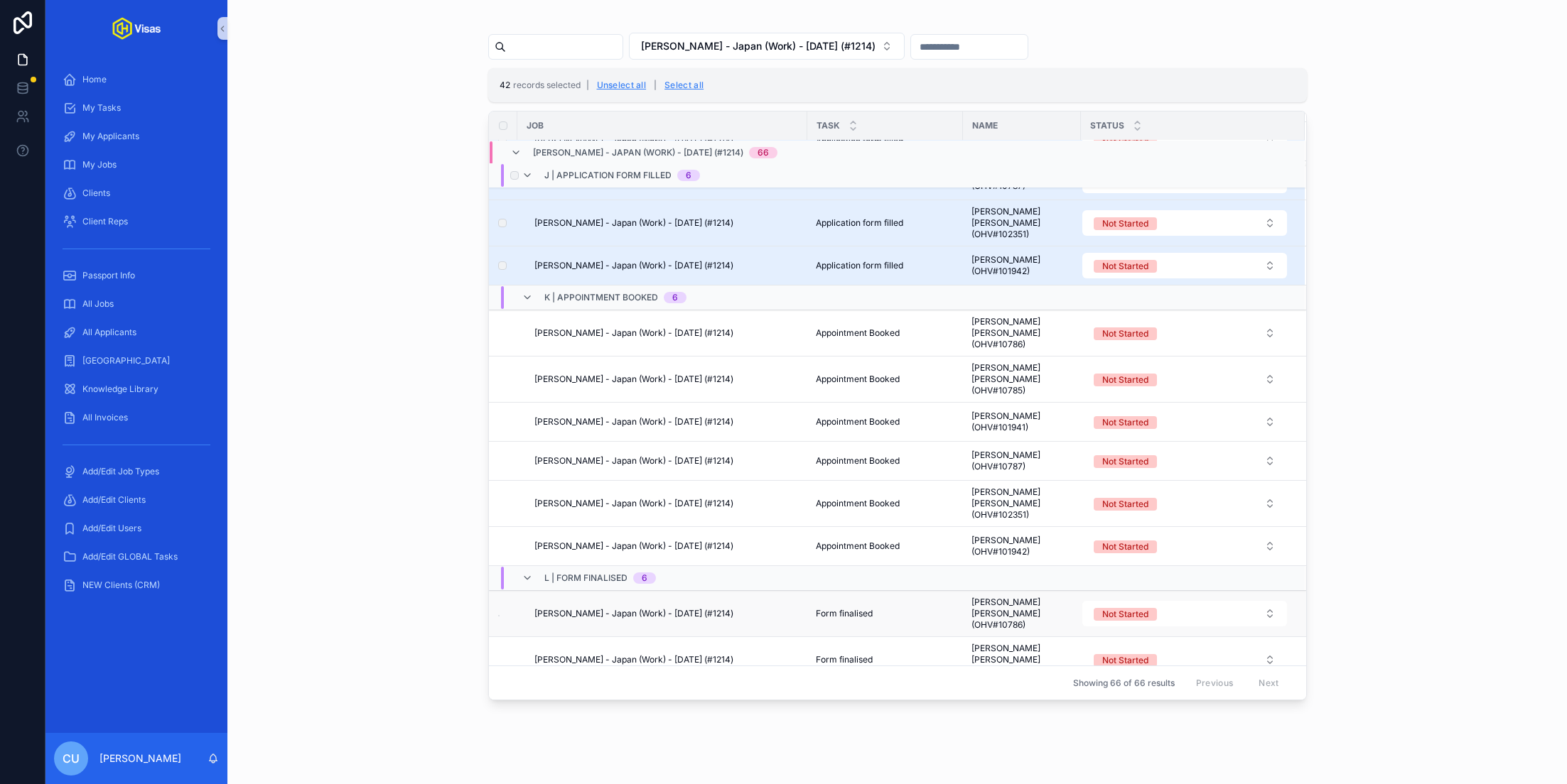
scroll to position [1944, 0]
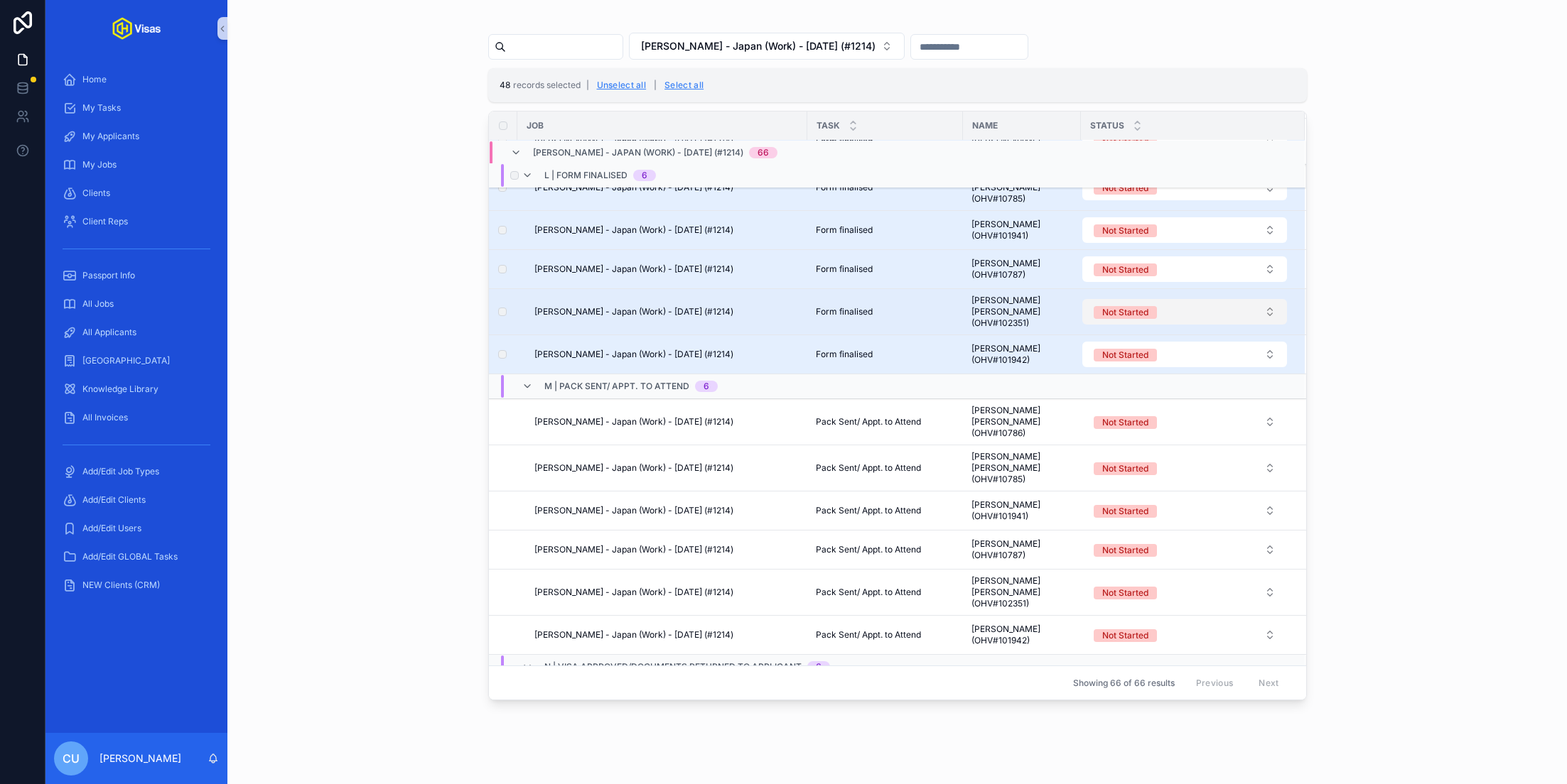
click at [1156, 299] on button "Not Started" at bounding box center [1185, 311] width 205 height 26
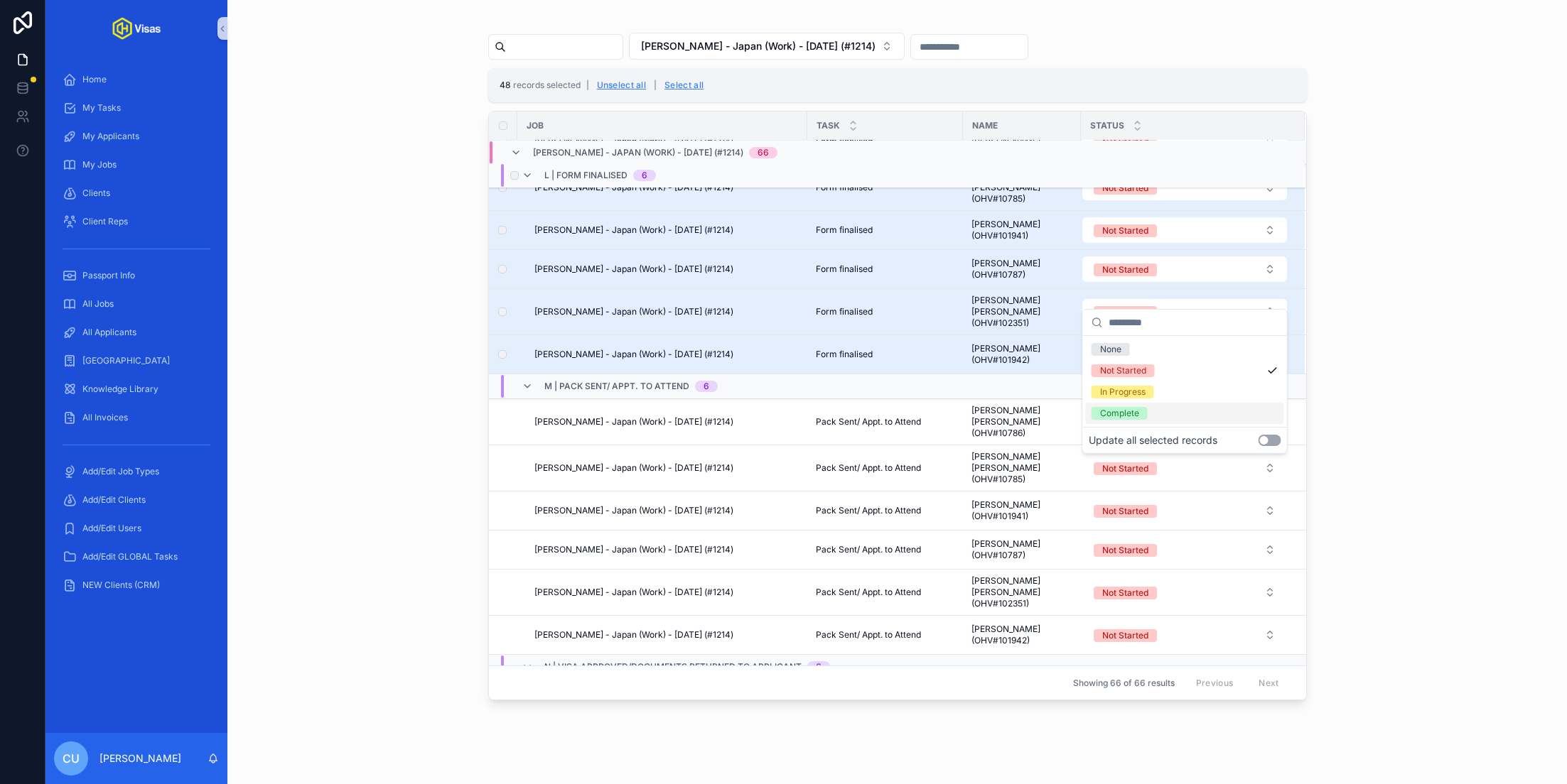
click at [1270, 439] on button "Use setting" at bounding box center [1269, 440] width 23 height 12
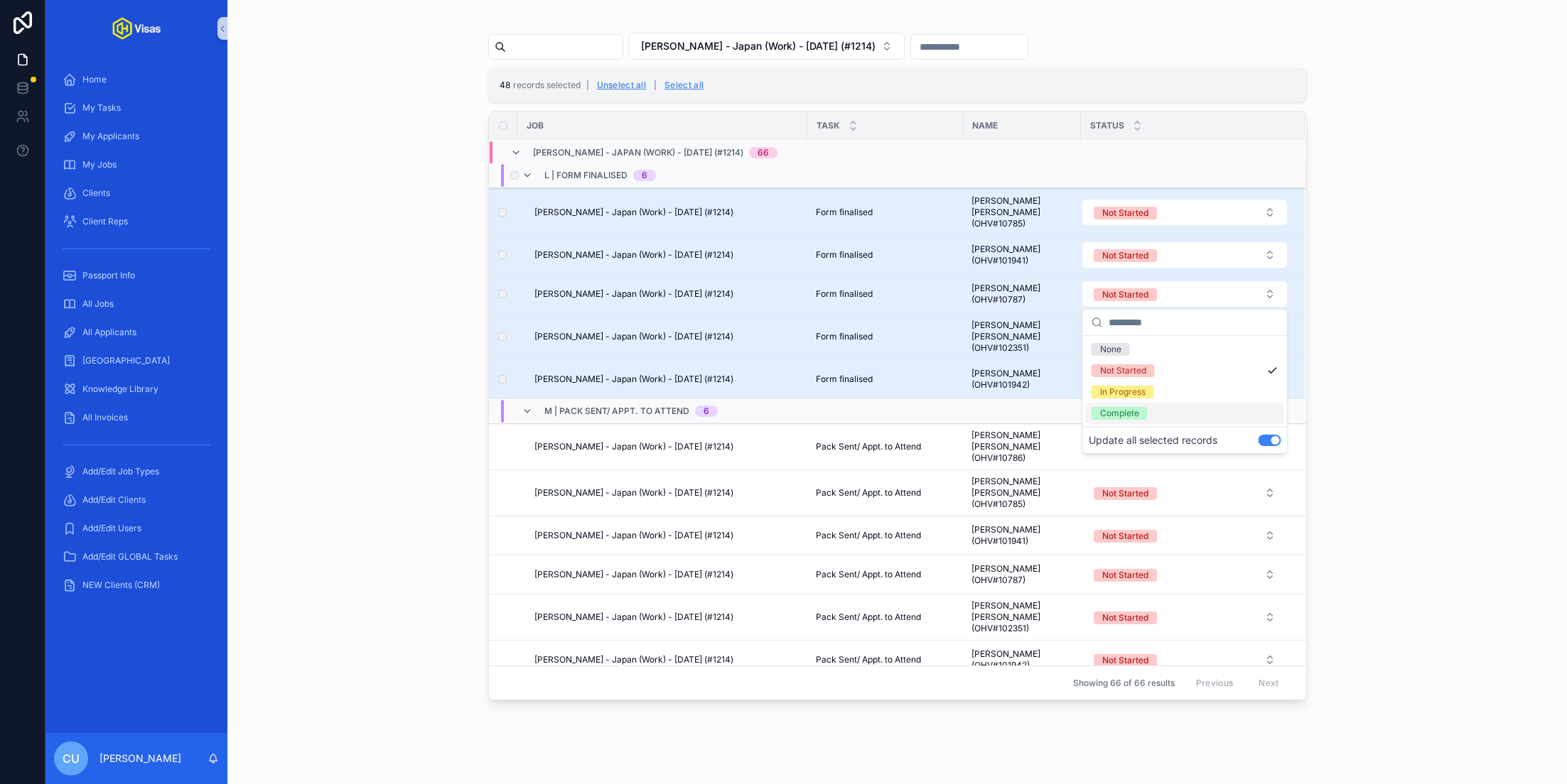
click at [1184, 411] on div "Complete" at bounding box center [1184, 413] width 198 height 21
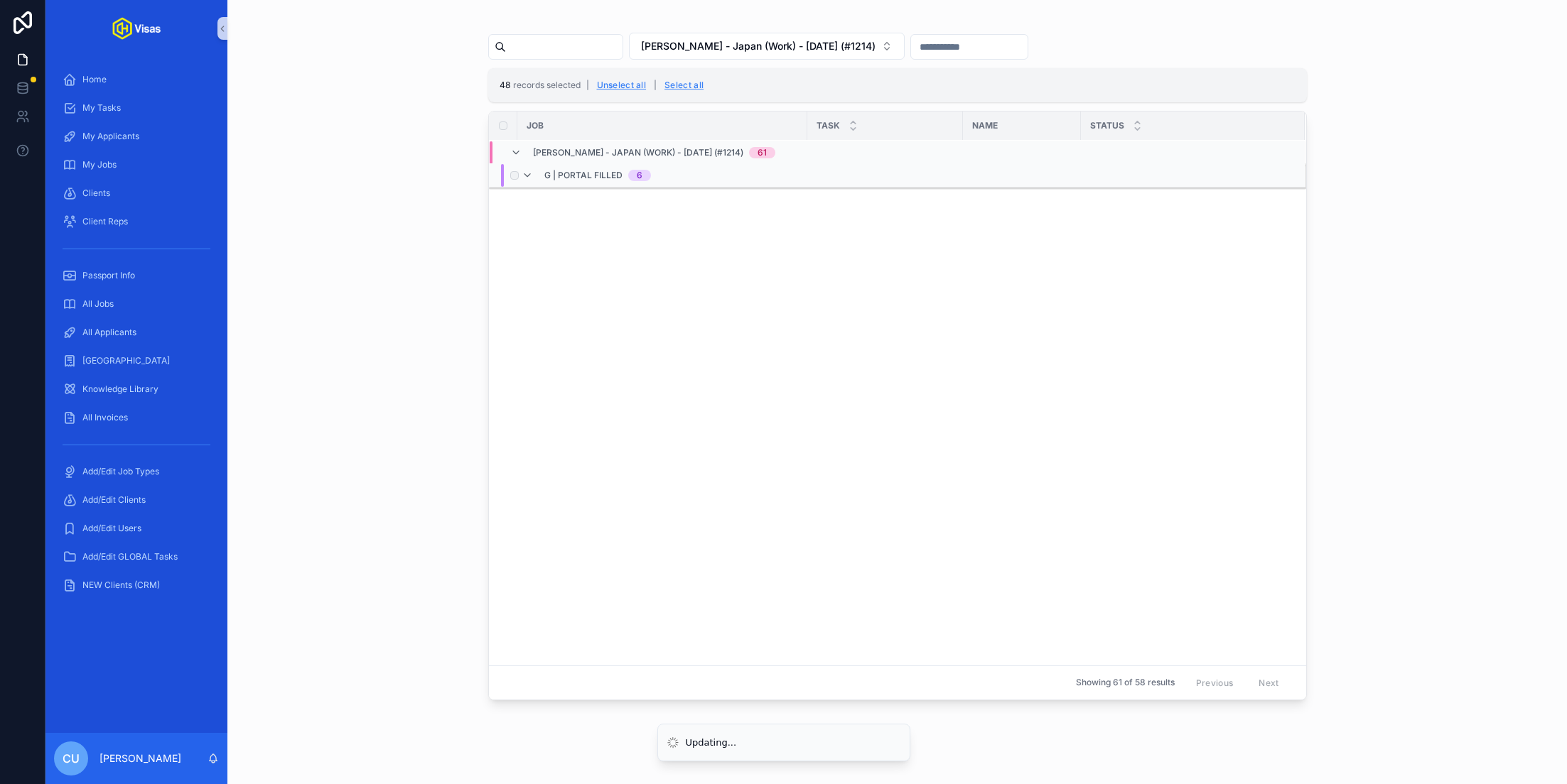
scroll to position [0, 0]
